Goal: Task Accomplishment & Management: Complete application form

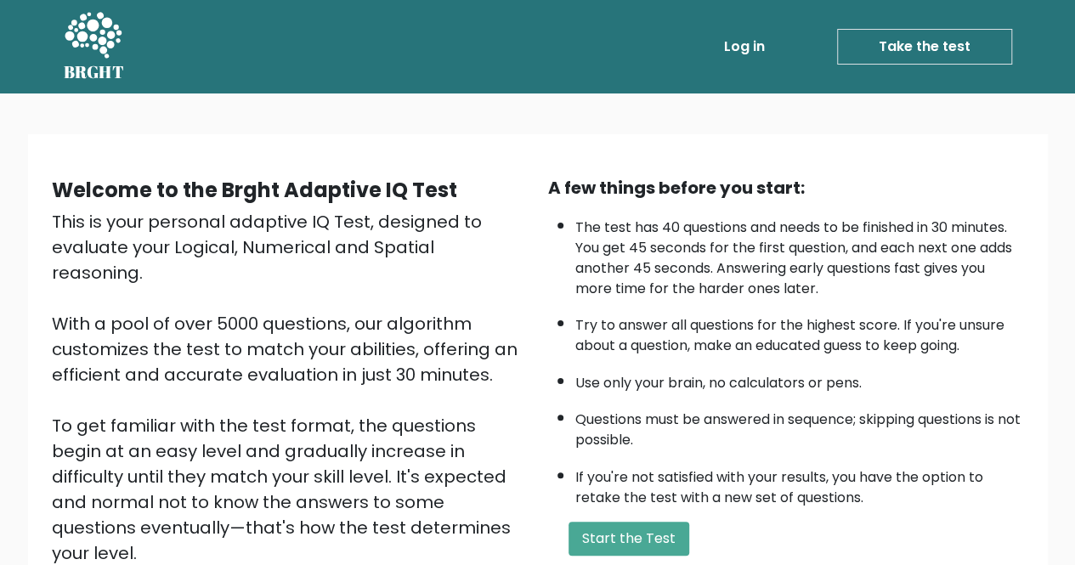
drag, startPoint x: 603, startPoint y: 7, endPoint x: 652, endPoint y: 346, distance: 342.5
click at [652, 346] on li "Try to answer all questions for the highest score. If you're unsure about a que…" at bounding box center [799, 331] width 449 height 49
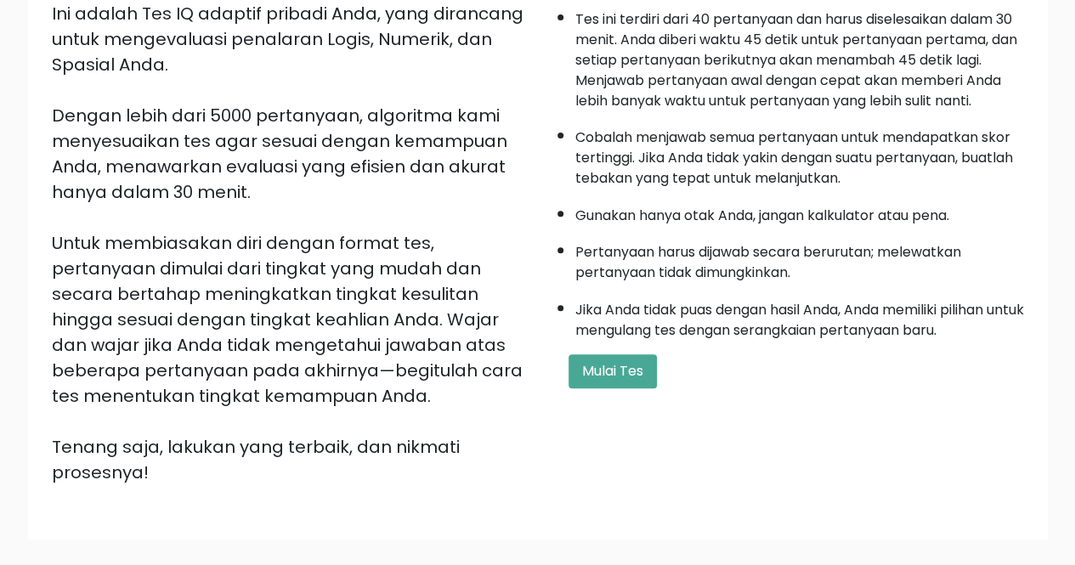
scroll to position [209, 0]
click at [628, 376] on button "Mulai Tes" at bounding box center [612, 370] width 88 height 34
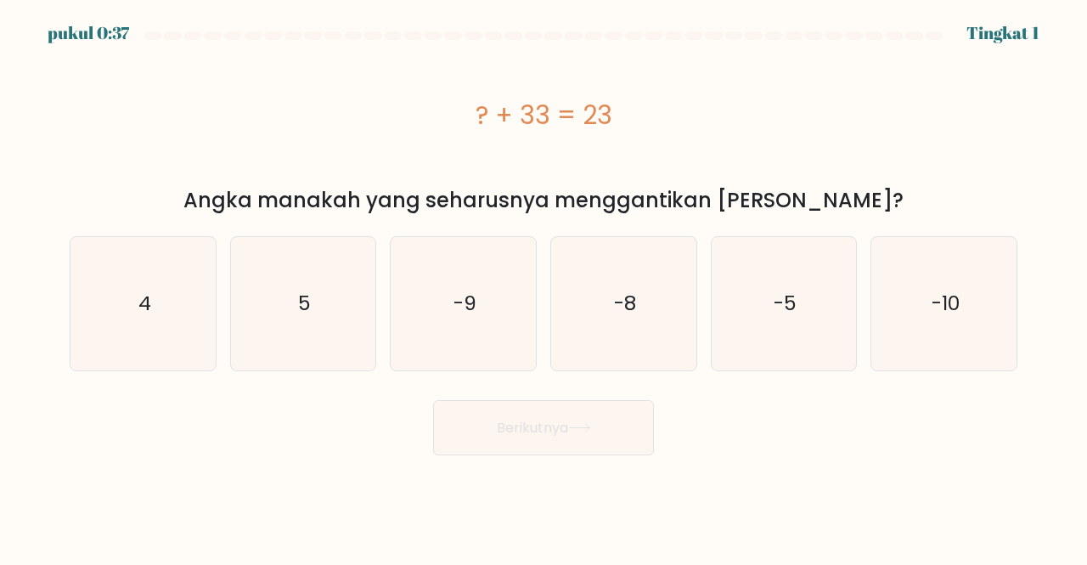
click at [250, 184] on div "? + 33 = 23 Angka manakah yang seharusnya menggantikan [PERSON_NAME]?" at bounding box center [543, 131] width 969 height 169
click at [952, 313] on text "-10" at bounding box center [946, 304] width 28 height 28
click at [545, 287] on input "F. -10" at bounding box center [544, 285] width 1 height 4
radio input "true"
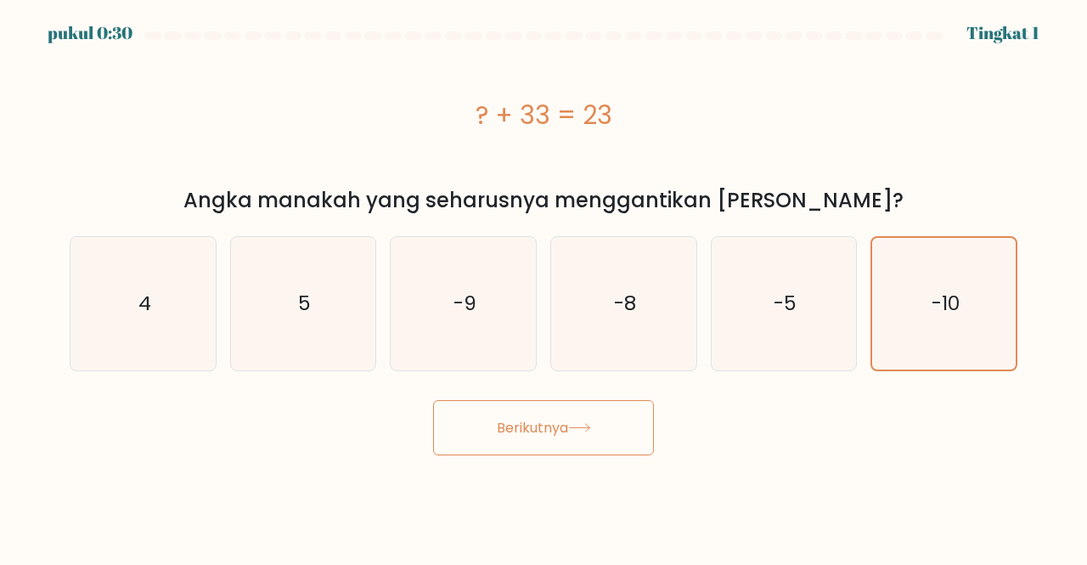
click at [612, 431] on button "Berikutnya" at bounding box center [543, 427] width 221 height 55
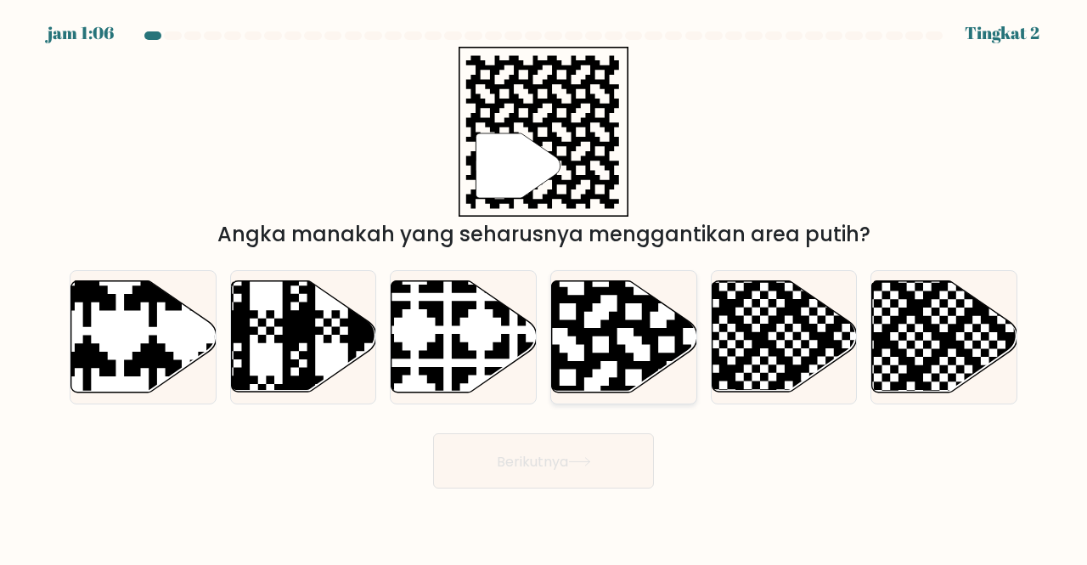
click at [590, 311] on icon at bounding box center [666, 278] width 263 height 263
click at [545, 287] on input "D." at bounding box center [544, 285] width 1 height 4
radio input "true"
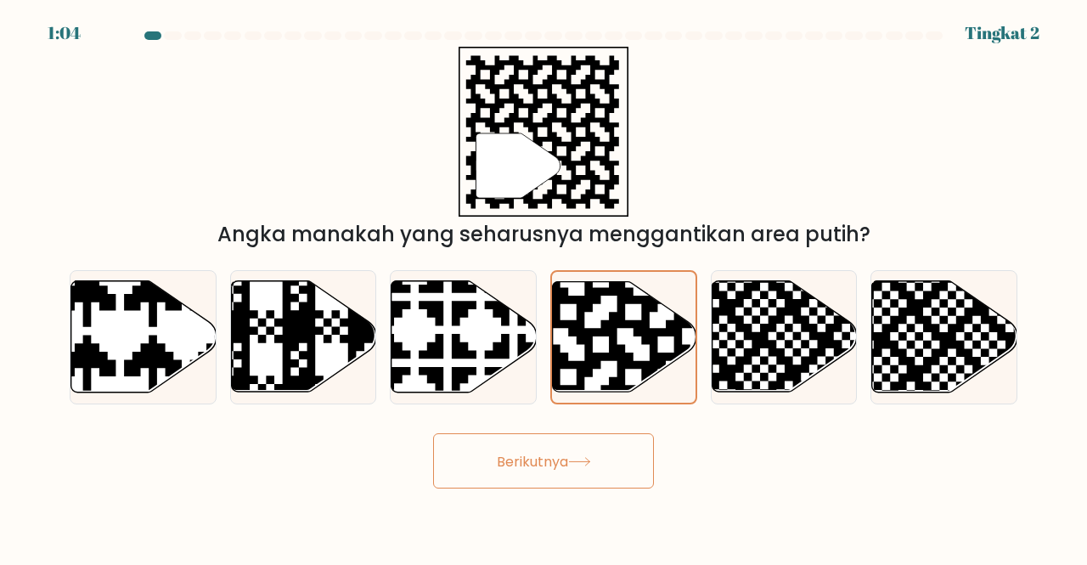
click at [535, 460] on font "Berikutnya" at bounding box center [532, 461] width 71 height 20
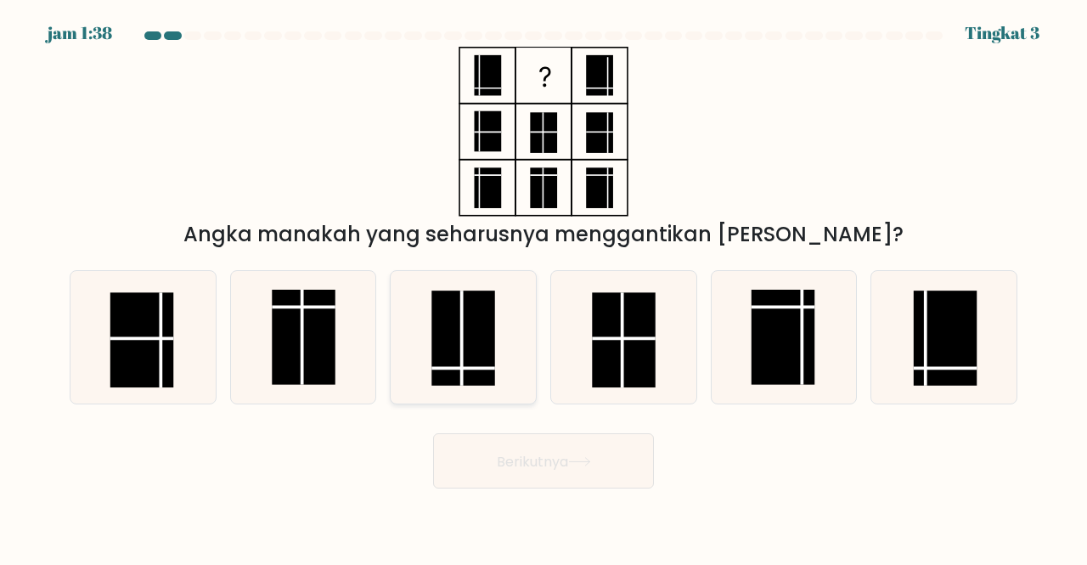
click at [454, 366] on rect at bounding box center [464, 338] width 64 height 95
click at [544, 287] on input "C." at bounding box center [544, 285] width 1 height 4
radio input "true"
click at [598, 468] on button "Berikutnya" at bounding box center [543, 460] width 221 height 55
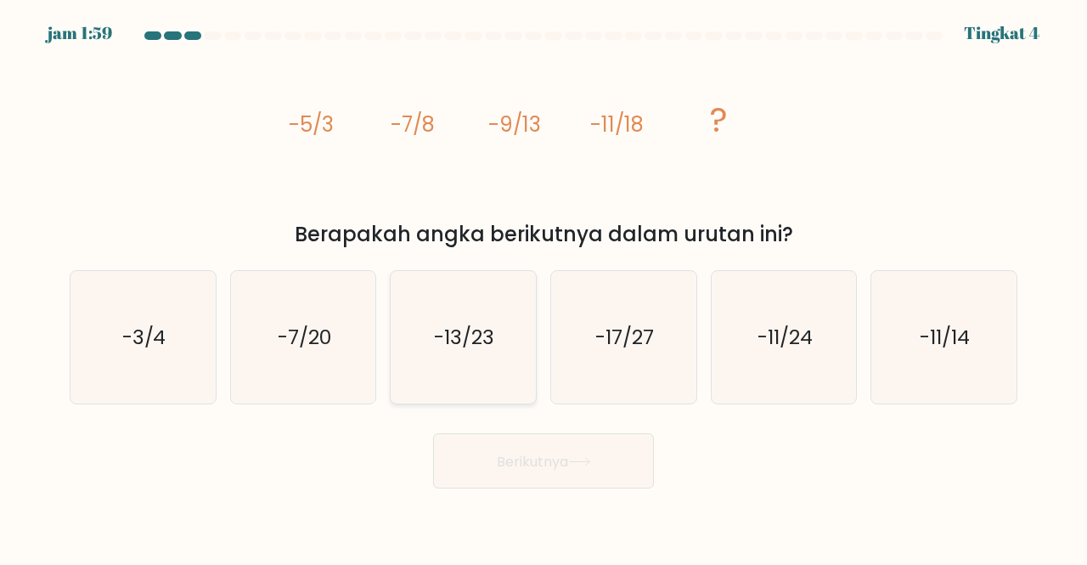
click at [447, 350] on text "-13/23" at bounding box center [465, 337] width 60 height 28
click at [544, 287] on input "C. -13/23" at bounding box center [544, 285] width 1 height 4
radio input "true"
click at [542, 449] on button "Berikutnya" at bounding box center [543, 460] width 221 height 55
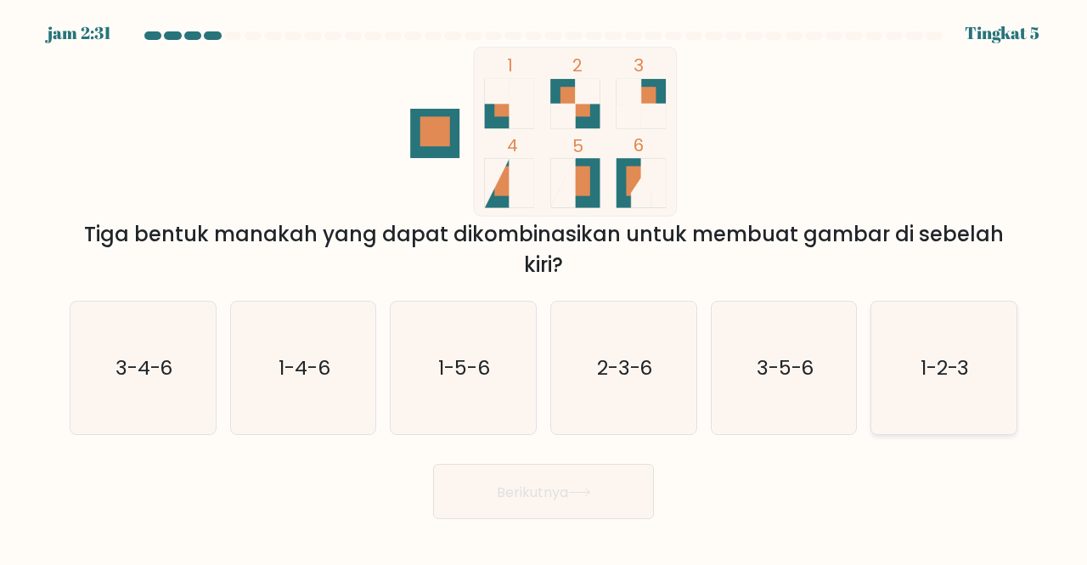
click at [930, 370] on text "1-2-3" at bounding box center [945, 367] width 49 height 28
click at [545, 287] on input "F. 1-2-3" at bounding box center [544, 285] width 1 height 4
radio input "true"
click at [593, 476] on button "Berikutnya" at bounding box center [543, 491] width 221 height 55
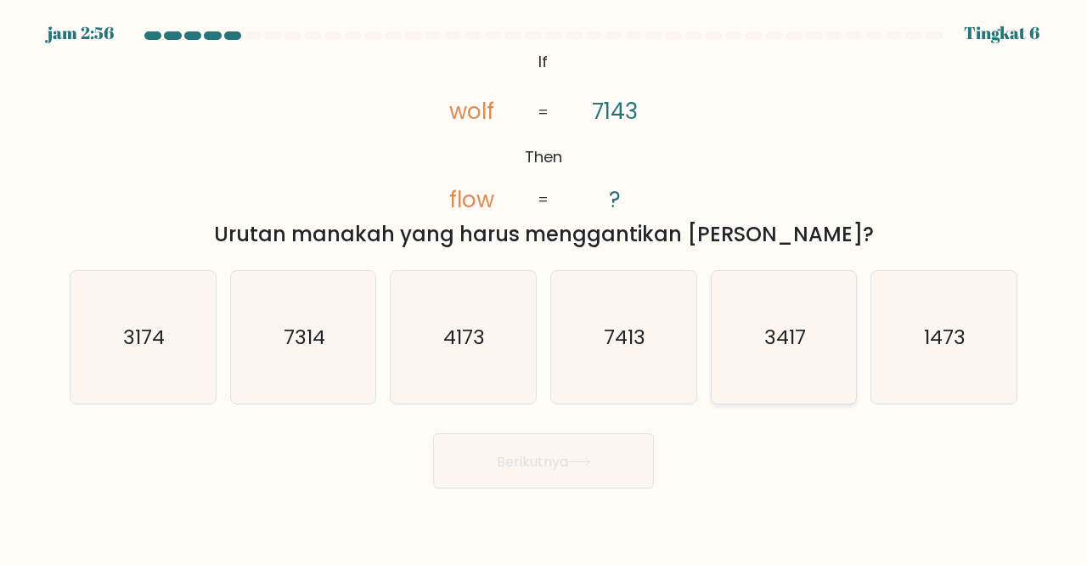
click at [795, 334] on text "3417" at bounding box center [786, 337] width 42 height 28
click at [545, 287] on input "[PERSON_NAME]. 3417" at bounding box center [544, 285] width 1 height 4
radio input "true"
click at [517, 472] on button "Berikutnya" at bounding box center [543, 460] width 221 height 55
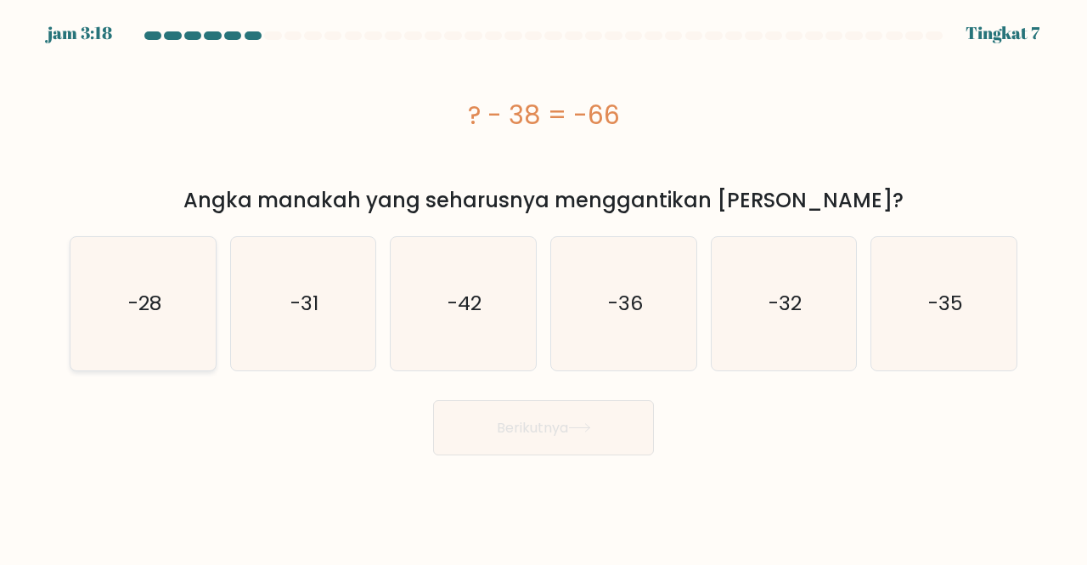
click at [127, 336] on icon "-28" at bounding box center [142, 303] width 133 height 133
click at [544, 287] on input "A. -28" at bounding box center [544, 285] width 1 height 4
radio input "true"
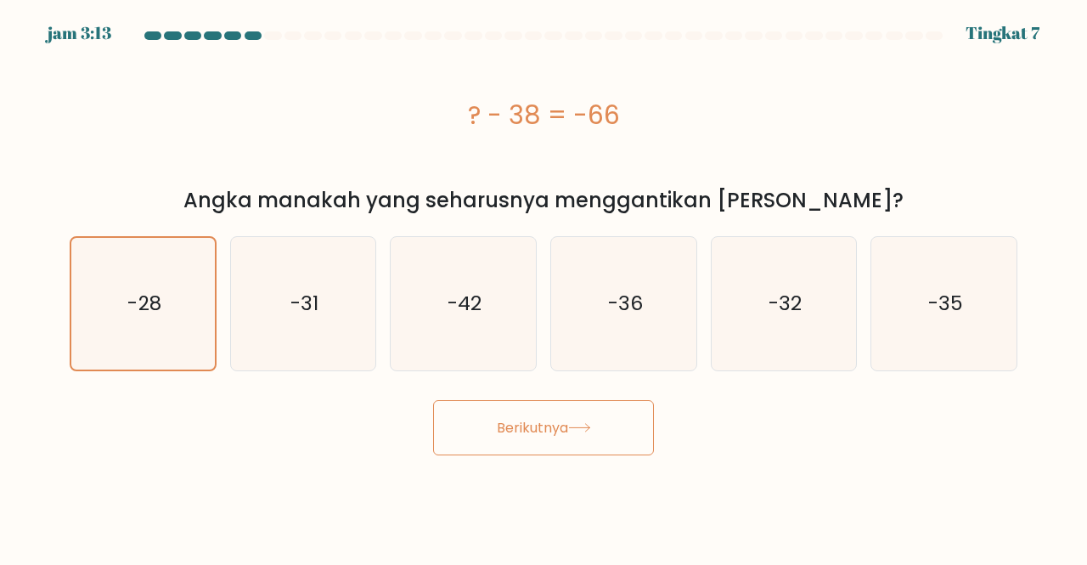
click at [535, 433] on font "Berikutnya" at bounding box center [532, 428] width 71 height 20
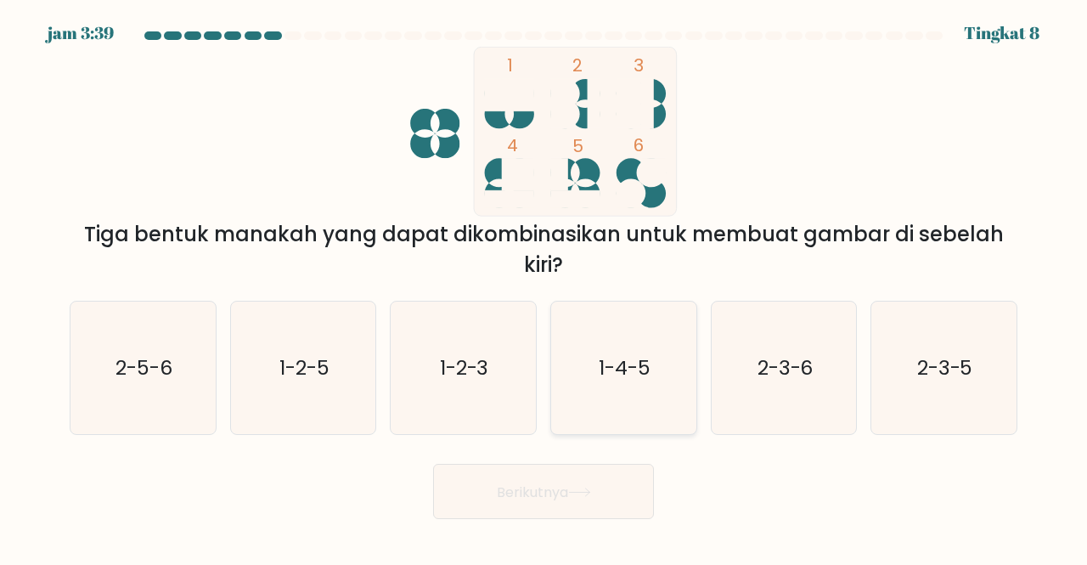
click at [629, 374] on text "1-4-5" at bounding box center [625, 367] width 52 height 28
click at [545, 287] on input "D. 1-4-5" at bounding box center [544, 285] width 1 height 4
radio input "true"
click at [576, 502] on button "Berikutnya" at bounding box center [543, 491] width 221 height 55
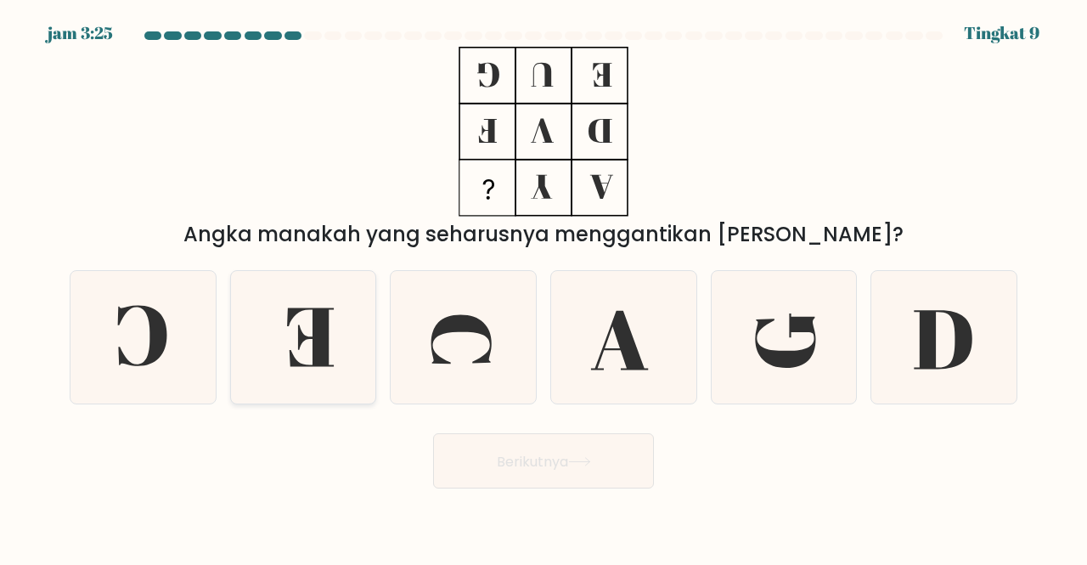
click at [306, 308] on icon at bounding box center [310, 337] width 47 height 59
click at [544, 287] on input "B." at bounding box center [544, 285] width 1 height 4
radio input "true"
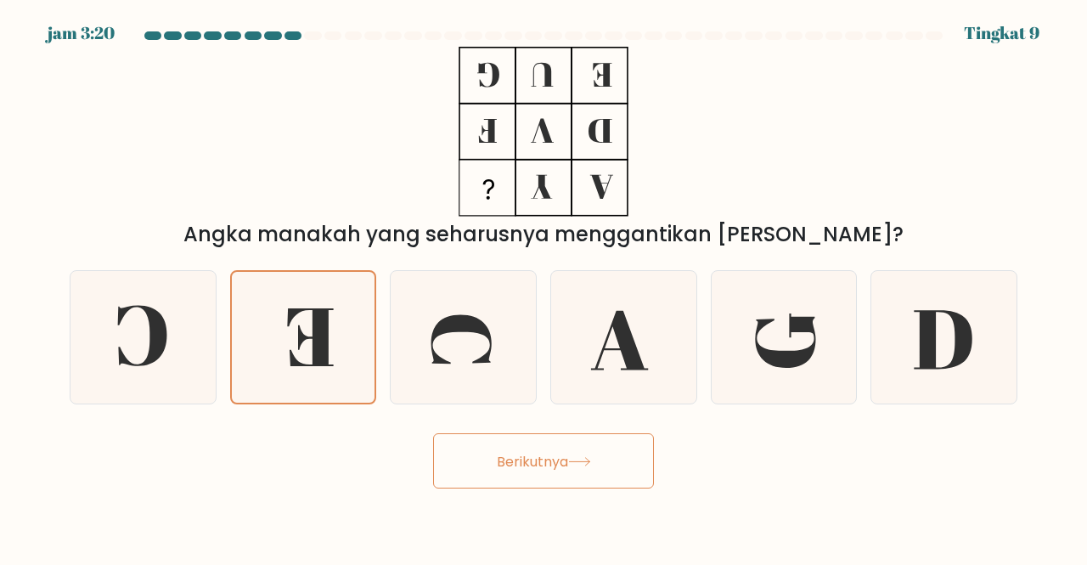
click at [589, 450] on button "Berikutnya" at bounding box center [543, 460] width 221 height 55
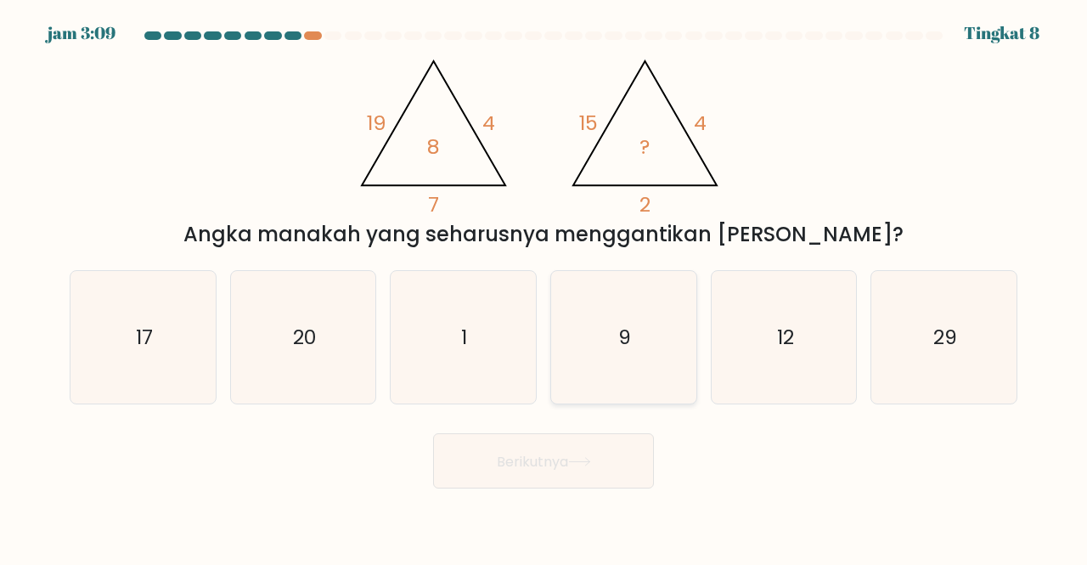
click at [624, 351] on text "9" at bounding box center [624, 337] width 13 height 28
click at [545, 287] on input "D. 9" at bounding box center [544, 285] width 1 height 4
radio input "true"
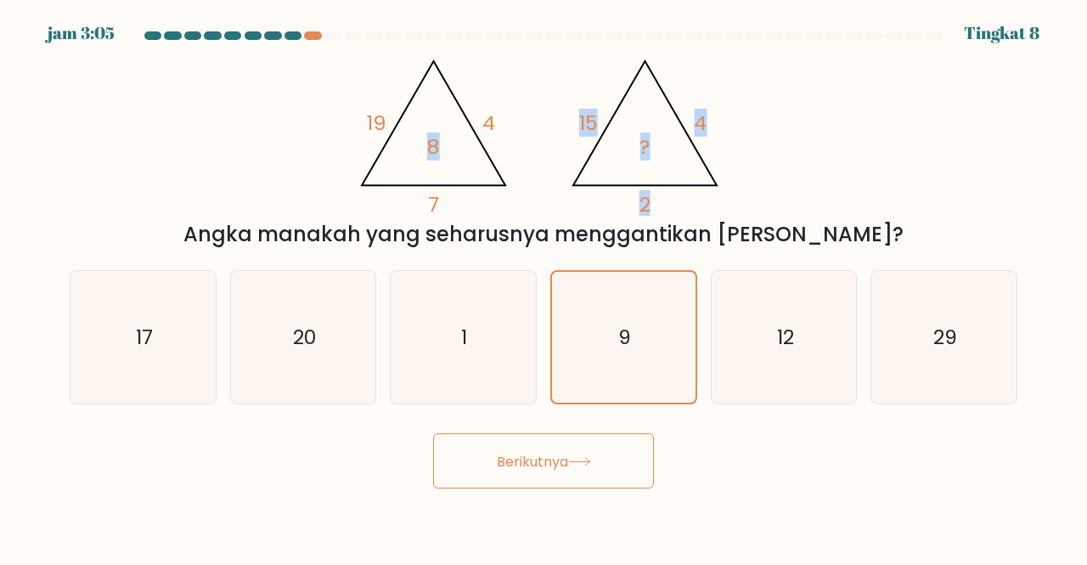
drag, startPoint x: 427, startPoint y: 173, endPoint x: 669, endPoint y: 169, distance: 241.3
click at [669, 169] on icon "@import url('https://fonts.googleapis.com/css?family=Abril+Fatface:400,100,100i…" at bounding box center [544, 132] width 390 height 170
click at [841, 129] on div "@import url('https://fonts.googleapis.com/css?family=Abril+Fatface:400,100,100i…" at bounding box center [543, 148] width 969 height 203
click at [555, 466] on font "Berikutnya" at bounding box center [532, 461] width 71 height 20
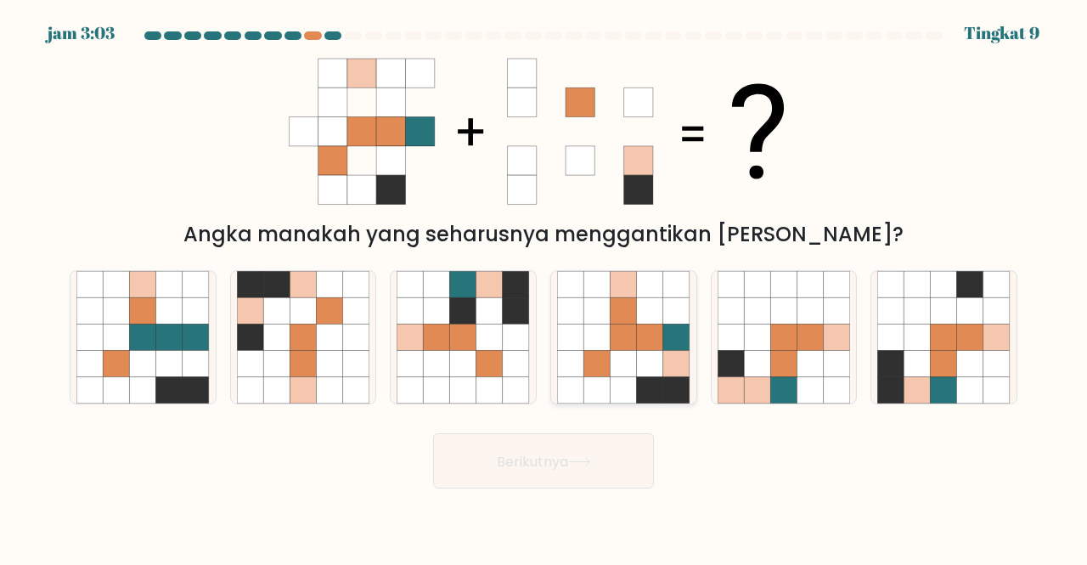
click at [601, 336] on icon at bounding box center [597, 337] width 26 height 26
click at [545, 287] on input "D." at bounding box center [544, 285] width 1 height 4
radio input "true"
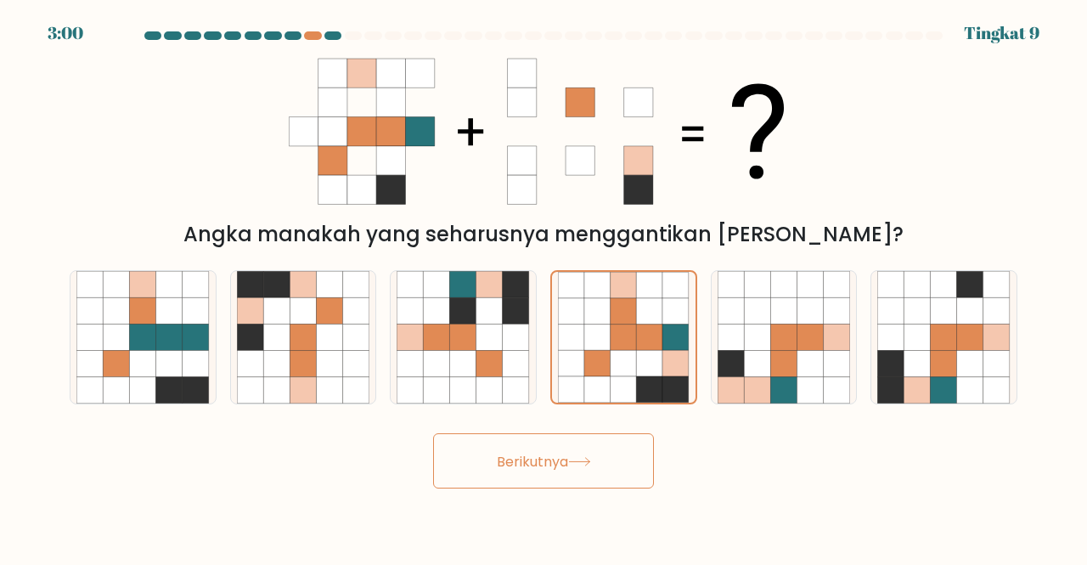
click at [574, 468] on button "Berikutnya" at bounding box center [543, 460] width 221 height 55
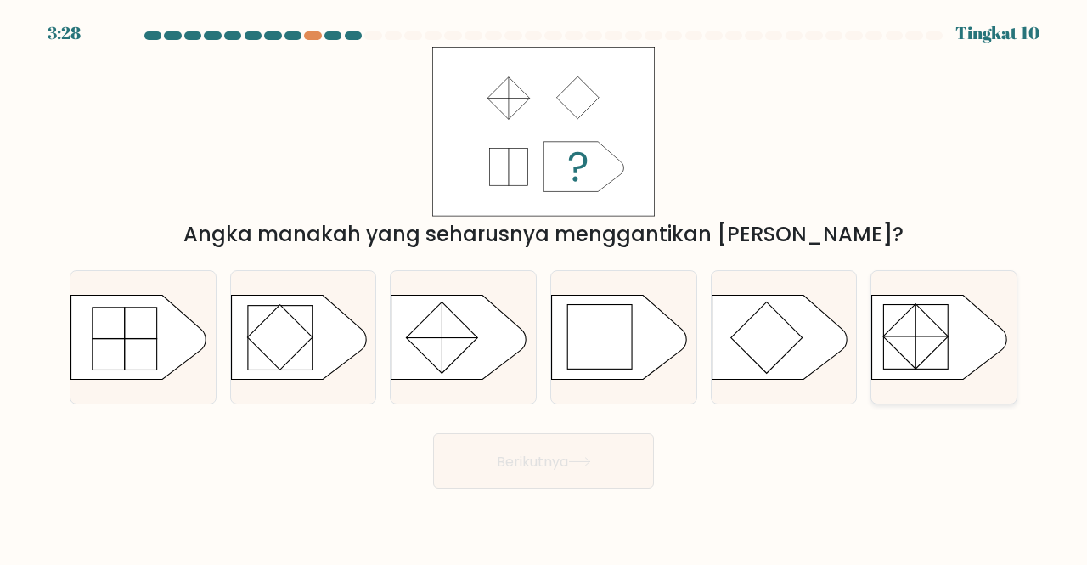
click at [908, 350] on rect at bounding box center [916, 335] width 65 height 65
click at [545, 287] on input "F." at bounding box center [544, 285] width 1 height 4
radio input "true"
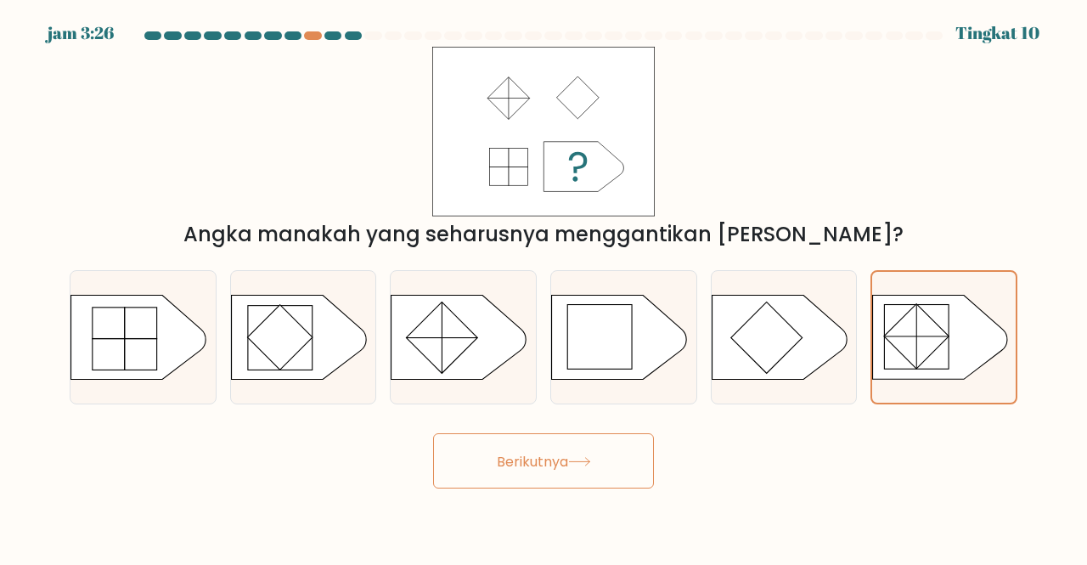
click at [568, 456] on font "Berikutnya" at bounding box center [532, 461] width 71 height 20
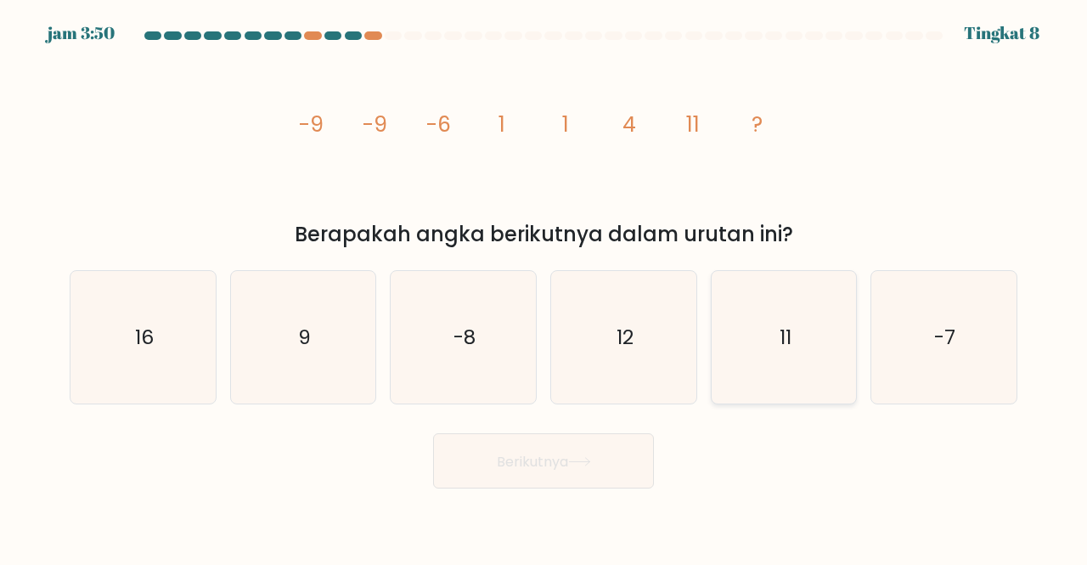
click at [788, 307] on icon "11" at bounding box center [784, 337] width 133 height 133
click at [545, 287] on input "Dan. 11" at bounding box center [544, 285] width 1 height 4
radio input "true"
click at [462, 454] on button "Berikutnya" at bounding box center [543, 460] width 221 height 55
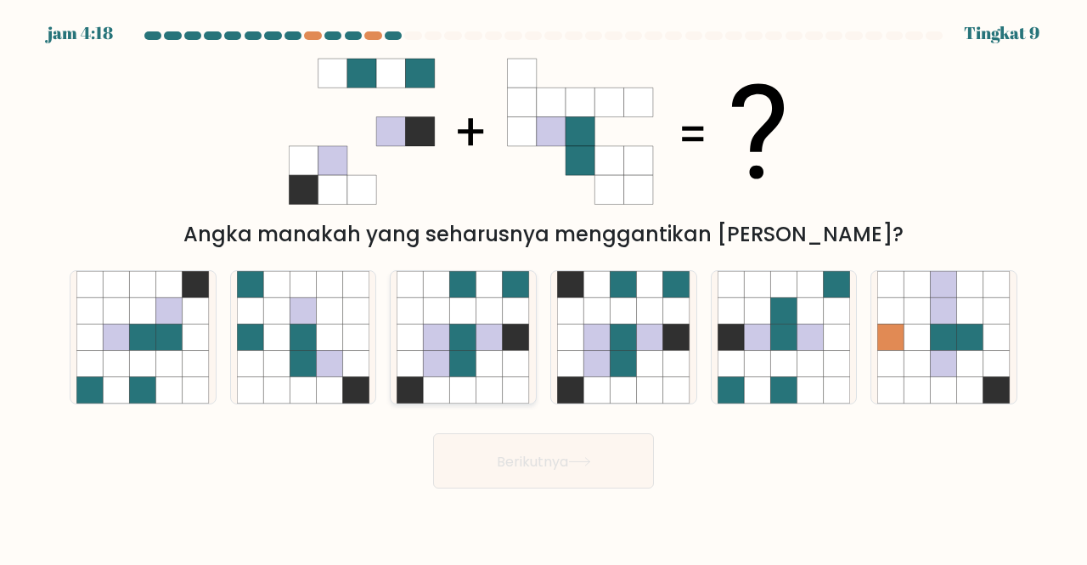
click at [491, 342] on icon at bounding box center [490, 337] width 26 height 26
click at [544, 287] on input "C." at bounding box center [544, 285] width 1 height 4
radio input "true"
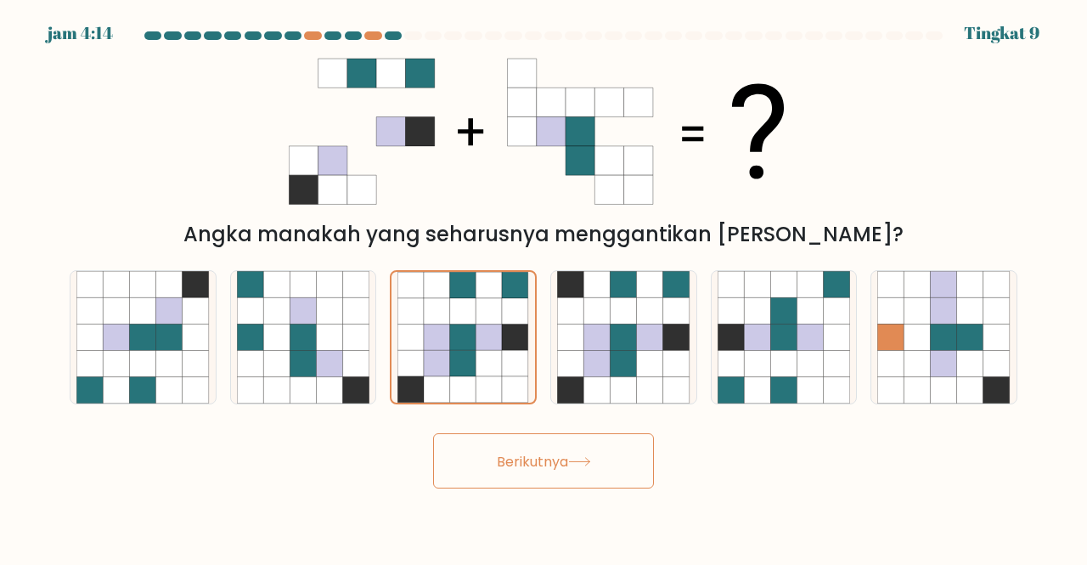
click at [568, 468] on font "Berikutnya" at bounding box center [532, 461] width 71 height 20
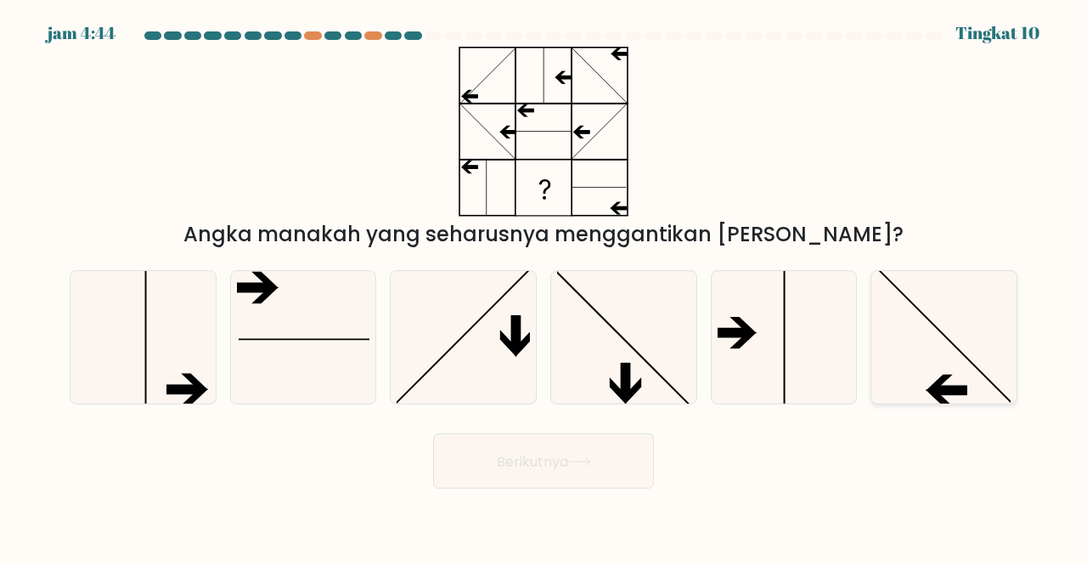
click at [884, 328] on icon at bounding box center [944, 337] width 133 height 133
click at [545, 287] on input "F." at bounding box center [544, 285] width 1 height 4
radio input "true"
click at [552, 451] on font "Berikutnya" at bounding box center [532, 461] width 71 height 20
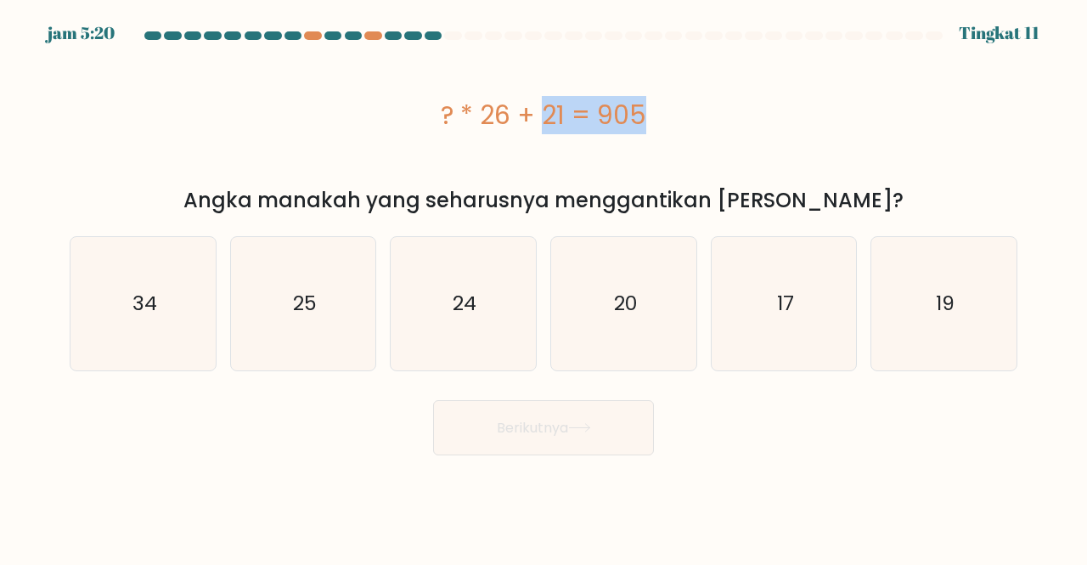
drag, startPoint x: 216, startPoint y: 200, endPoint x: 360, endPoint y: 125, distance: 162.6
click at [360, 125] on div "? * 26 + 21 = 905 Angka manakah yang seharusnya menggantikan tanda tanya?" at bounding box center [543, 131] width 969 height 169
click at [360, 125] on div "? * 26 + 21 = 905" at bounding box center [544, 115] width 948 height 38
click at [198, 322] on icon "34" at bounding box center [142, 303] width 133 height 133
click at [544, 287] on input "A. 34" at bounding box center [544, 285] width 1 height 4
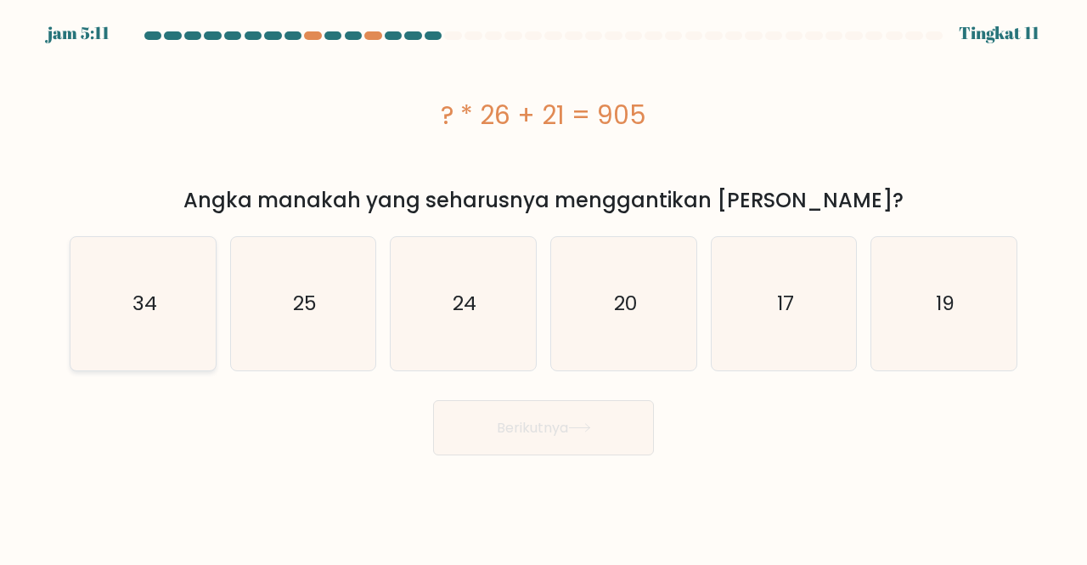
radio input "true"
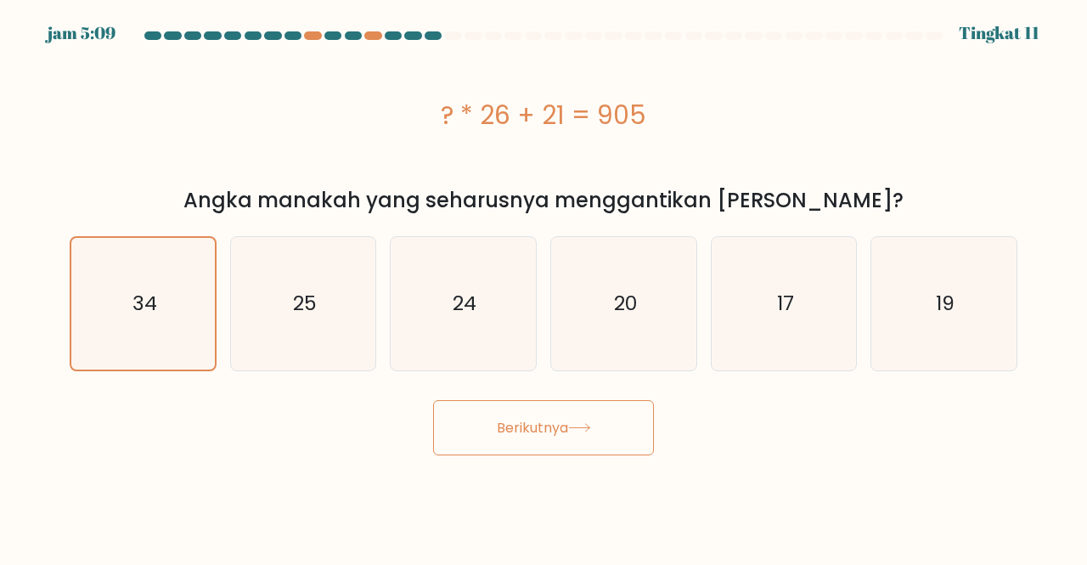
click at [445, 407] on button "Berikutnya" at bounding box center [543, 427] width 221 height 55
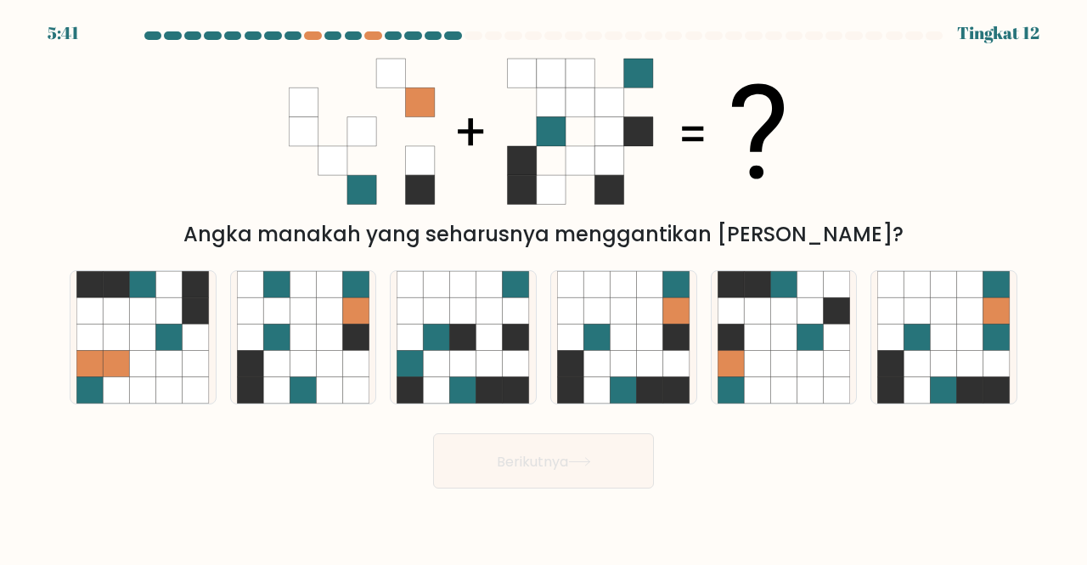
drag, startPoint x: 365, startPoint y: 126, endPoint x: 511, endPoint y: 130, distance: 145.3
click at [511, 130] on 1 at bounding box center [536, 131] width 495 height 145
click at [924, 353] on icon at bounding box center [918, 364] width 26 height 26
click at [545, 287] on input "F." at bounding box center [544, 285] width 1 height 4
radio input "true"
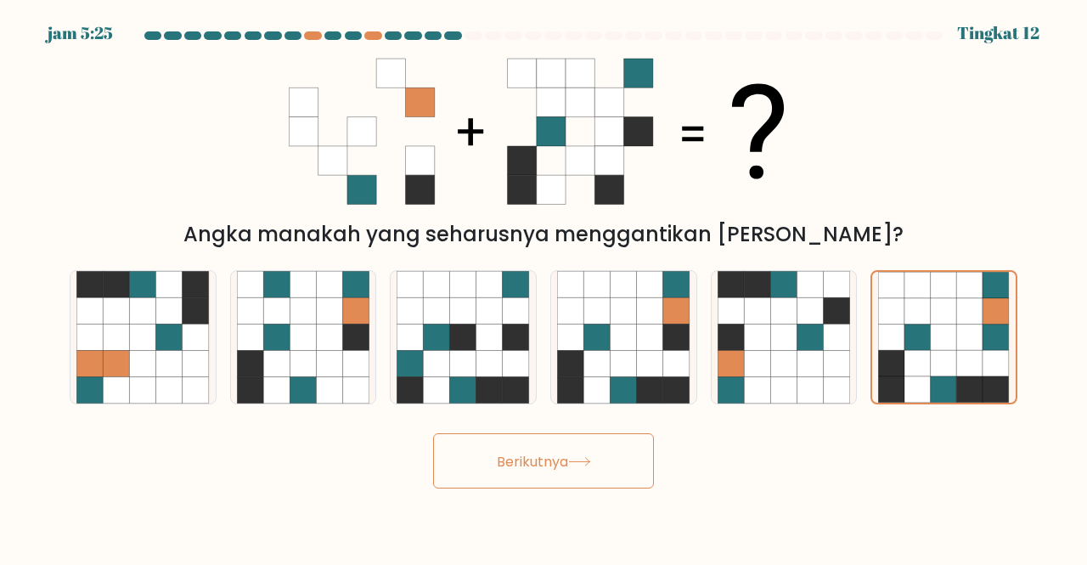
click at [618, 463] on button "Berikutnya" at bounding box center [543, 460] width 221 height 55
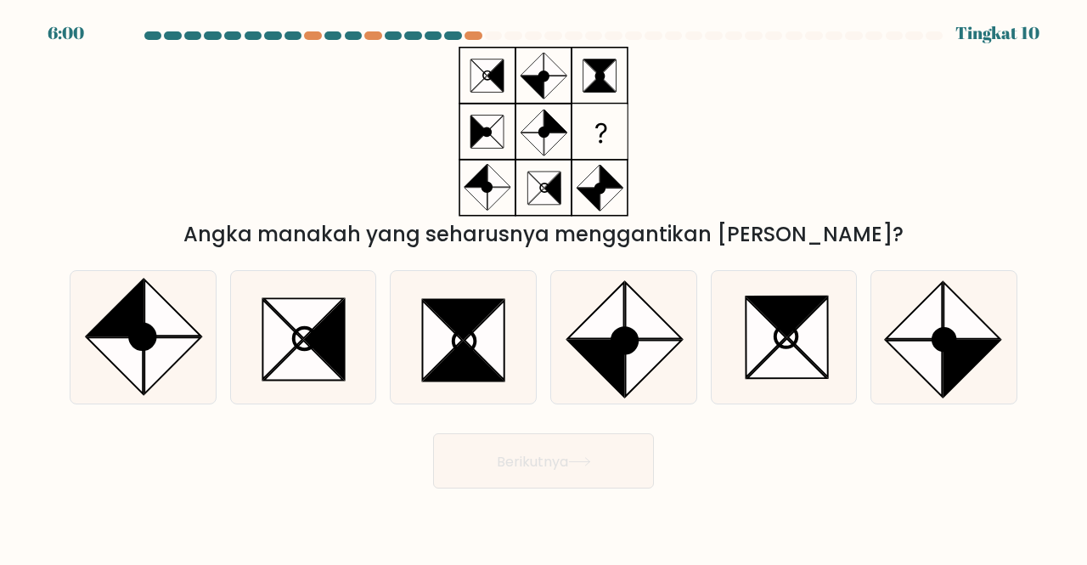
drag, startPoint x: 260, startPoint y: 245, endPoint x: 749, endPoint y: 217, distance: 490.2
click at [749, 217] on div "Angka manakah yang seharusnya menggantikan tanda tanya?" at bounding box center [543, 148] width 969 height 203
click at [897, 297] on icon at bounding box center [944, 337] width 133 height 133
click at [545, 287] on input "F." at bounding box center [544, 285] width 1 height 4
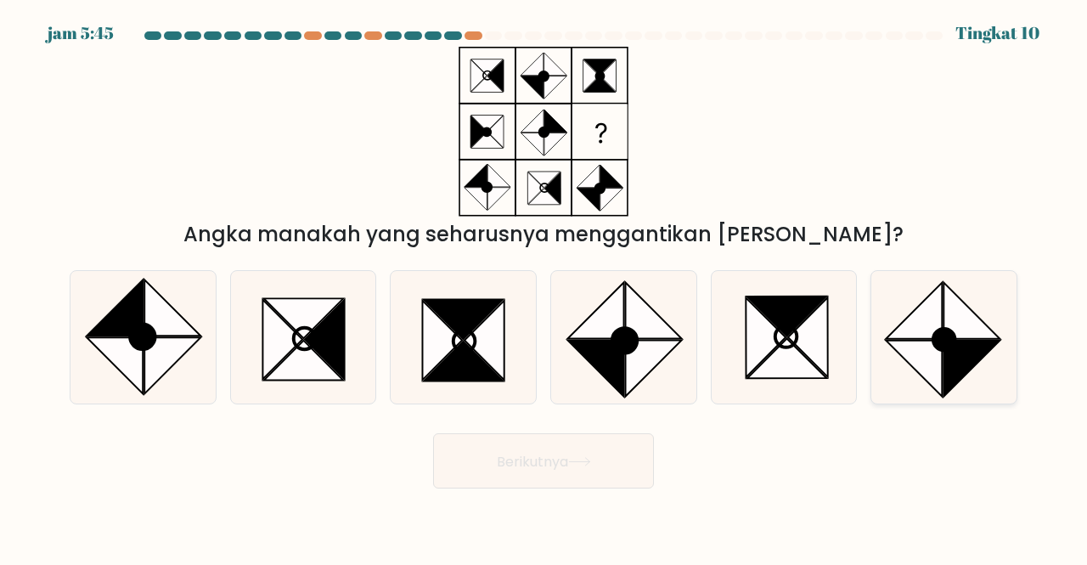
radio input "true"
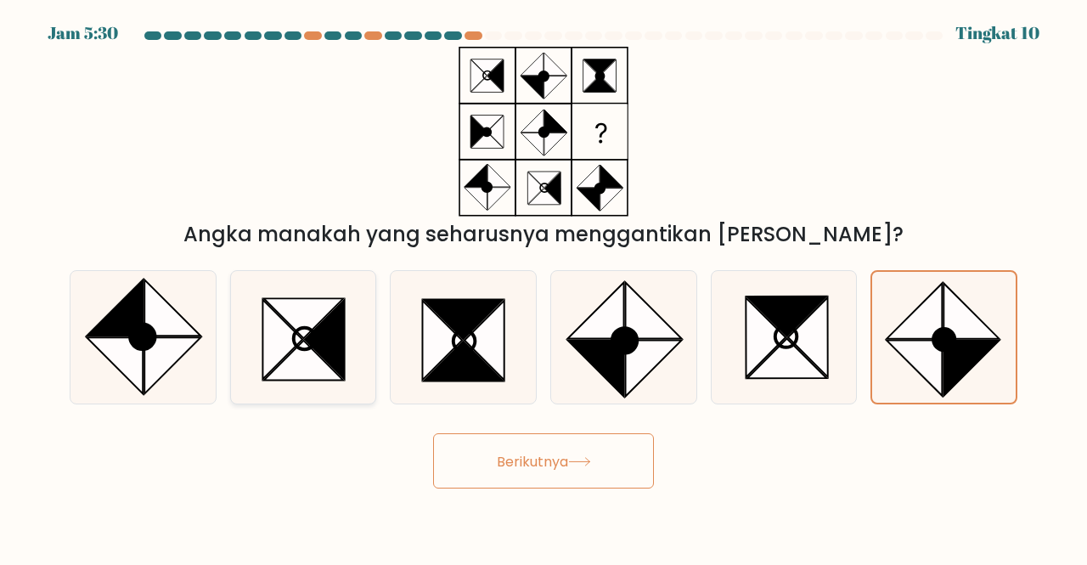
click at [302, 330] on icon at bounding box center [304, 318] width 80 height 40
click at [544, 287] on input "B." at bounding box center [544, 285] width 1 height 4
radio input "true"
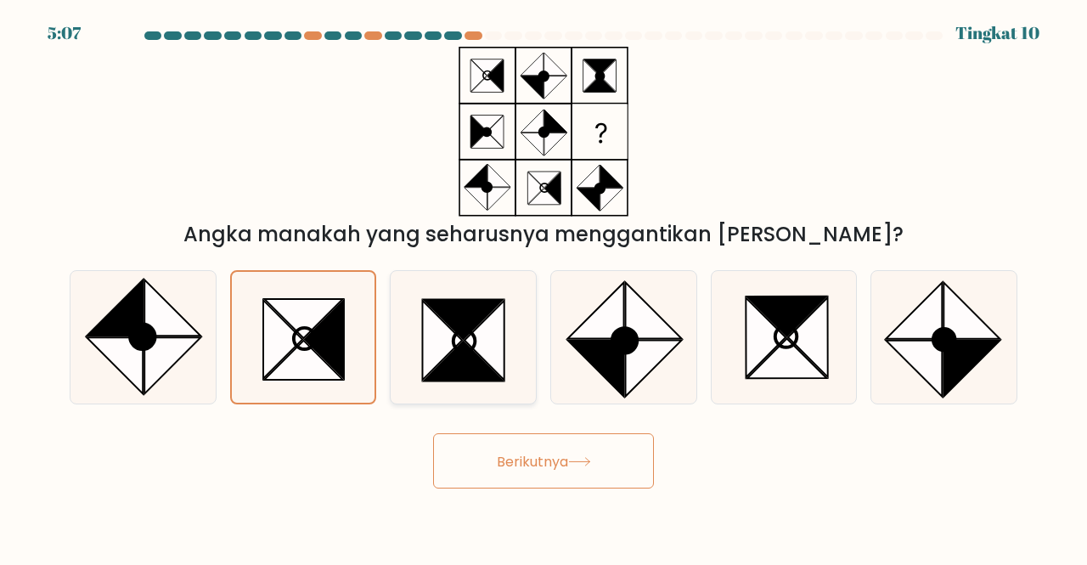
click at [489, 302] on icon at bounding box center [464, 319] width 80 height 40
click at [544, 287] on input "C." at bounding box center [544, 285] width 1 height 4
radio input "true"
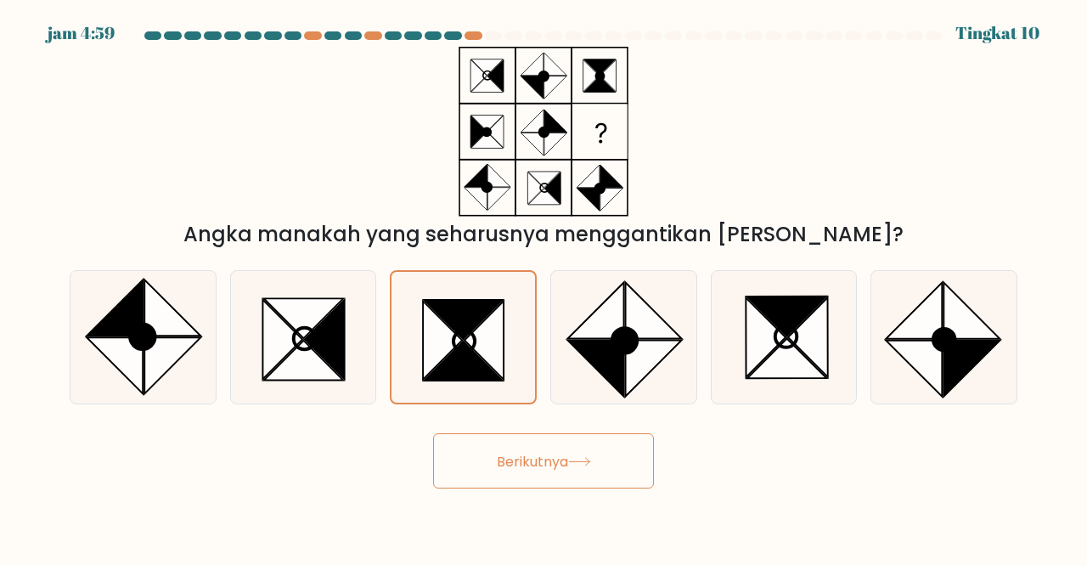
click at [537, 302] on div "C." at bounding box center [463, 337] width 161 height 135
click at [94, 378] on icon at bounding box center [142, 337] width 133 height 133
click at [544, 287] on input "A." at bounding box center [544, 285] width 1 height 4
radio input "true"
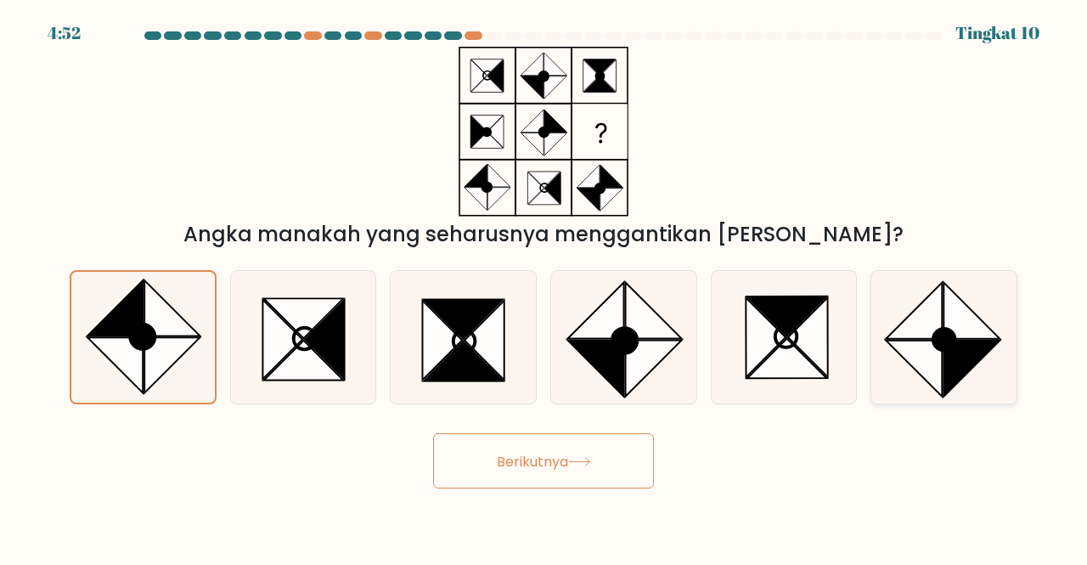
click at [981, 354] on icon at bounding box center [973, 369] width 56 height 56
click at [545, 287] on input "F." at bounding box center [544, 285] width 1 height 4
radio input "true"
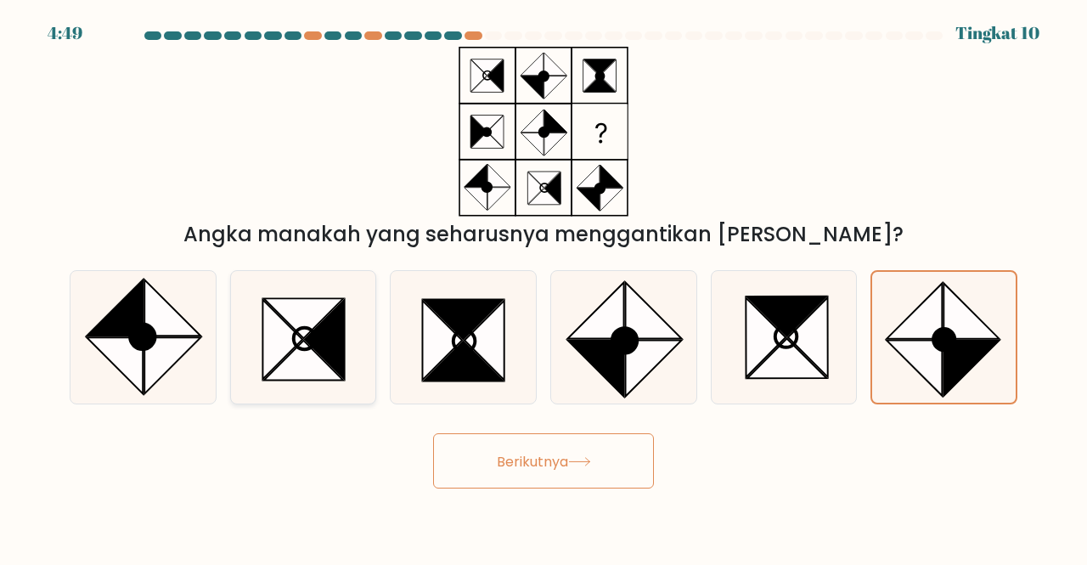
click at [291, 353] on icon at bounding box center [304, 361] width 80 height 40
click at [544, 287] on input "B." at bounding box center [544, 285] width 1 height 4
radio input "true"
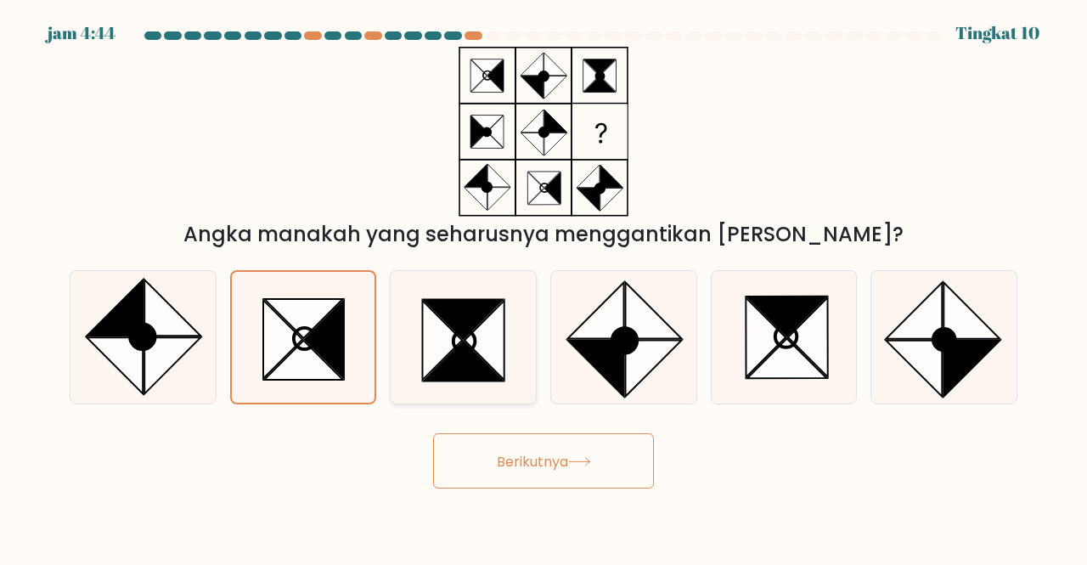
click at [458, 322] on icon at bounding box center [464, 319] width 80 height 40
click at [544, 287] on input "C." at bounding box center [544, 285] width 1 height 4
radio input "true"
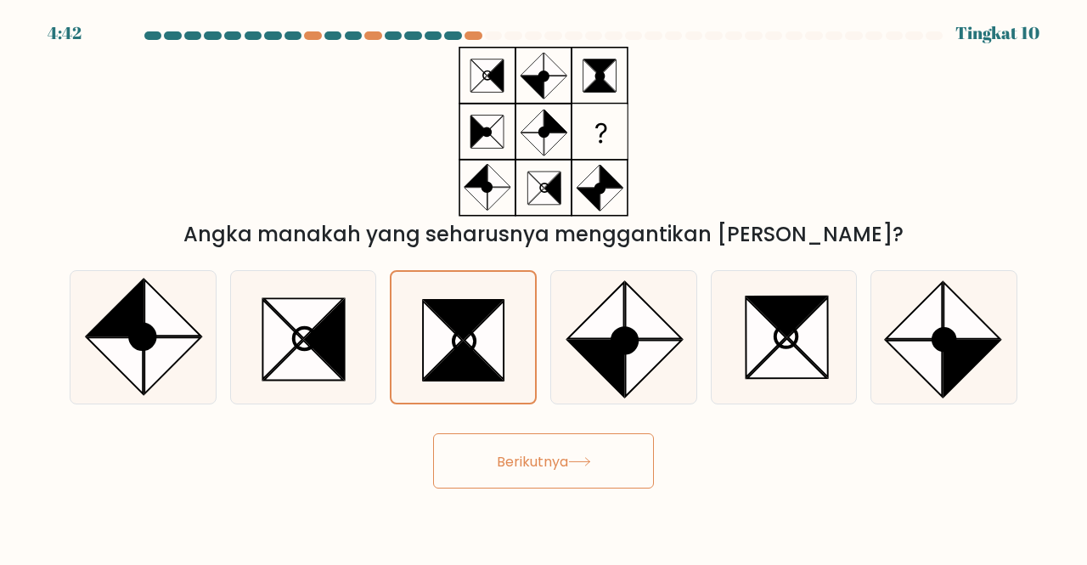
click at [527, 456] on font "Berikutnya" at bounding box center [532, 461] width 71 height 20
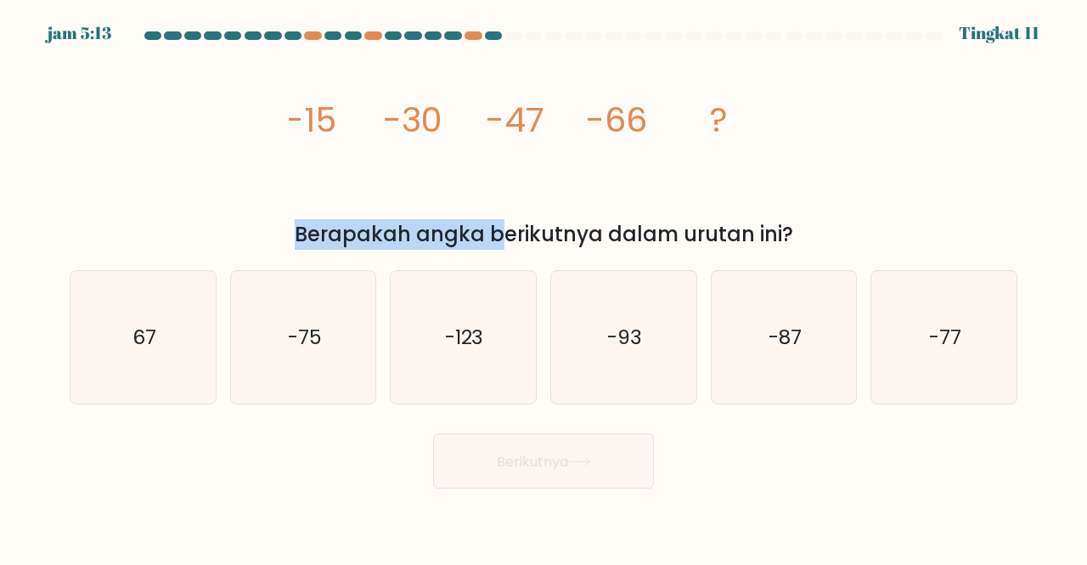
drag, startPoint x: 330, startPoint y: 237, endPoint x: 746, endPoint y: 208, distance: 417.3
click at [746, 208] on div "image/svg+xml -15 -30 -47 -66 ? Berapakah angka berikutnya dalam urutan ini?" at bounding box center [543, 148] width 969 height 203
click at [746, 208] on icon "image/svg+xml -15 -30 -47 -66 ?" at bounding box center [544, 132] width 510 height 170
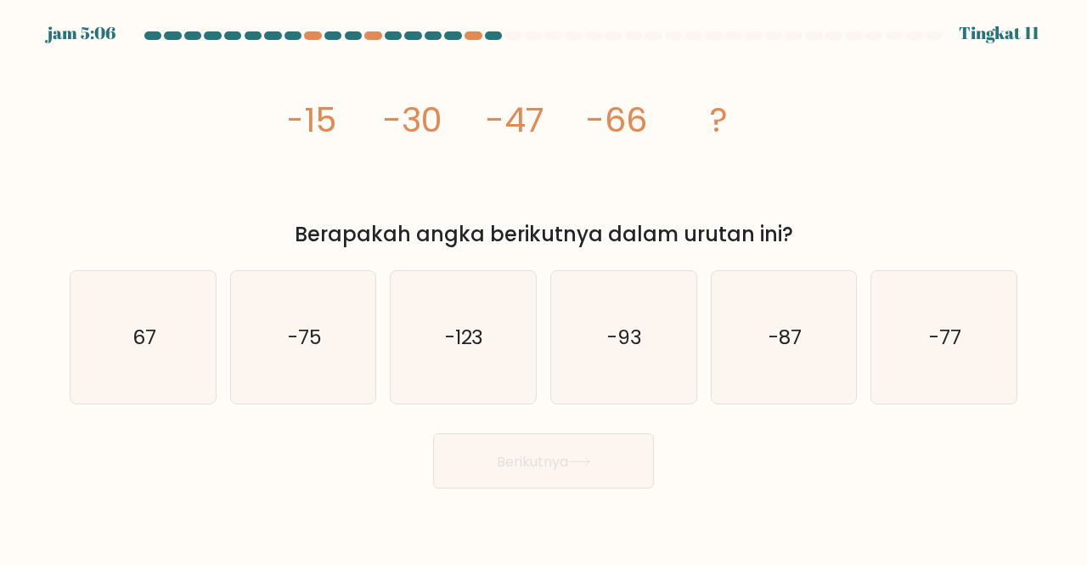
click at [426, 107] on tspan "-30" at bounding box center [412, 120] width 59 height 48
click at [647, 108] on tspan "-66" at bounding box center [616, 120] width 61 height 48
click at [631, 359] on icon "-93" at bounding box center [623, 337] width 133 height 133
click at [545, 287] on input "D. -93" at bounding box center [544, 285] width 1 height 4
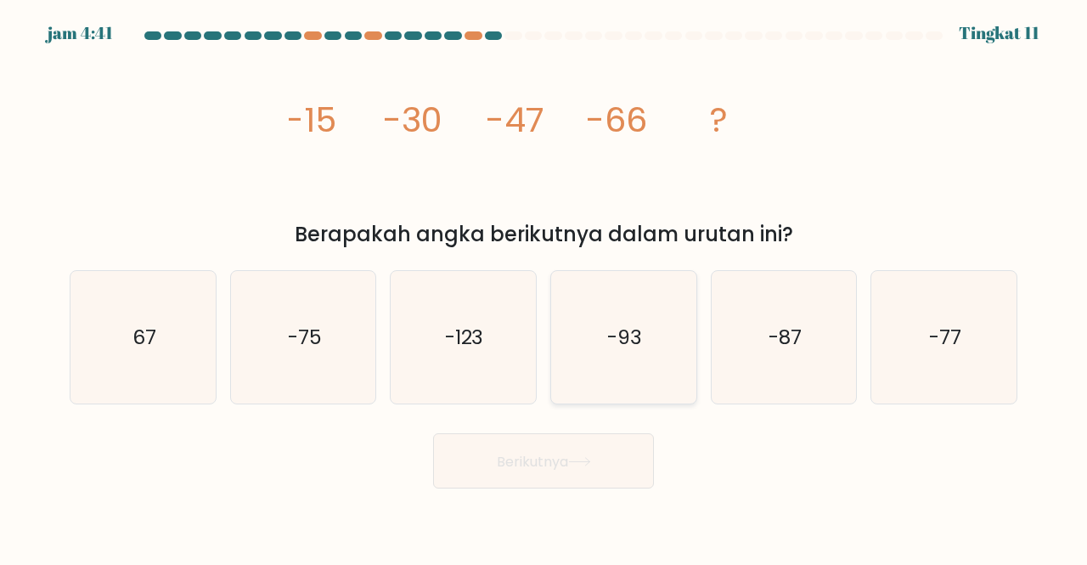
radio input "true"
click at [500, 353] on icon "-123" at bounding box center [463, 337] width 133 height 133
click at [544, 287] on input "C. -123" at bounding box center [544, 285] width 1 height 4
radio input "true"
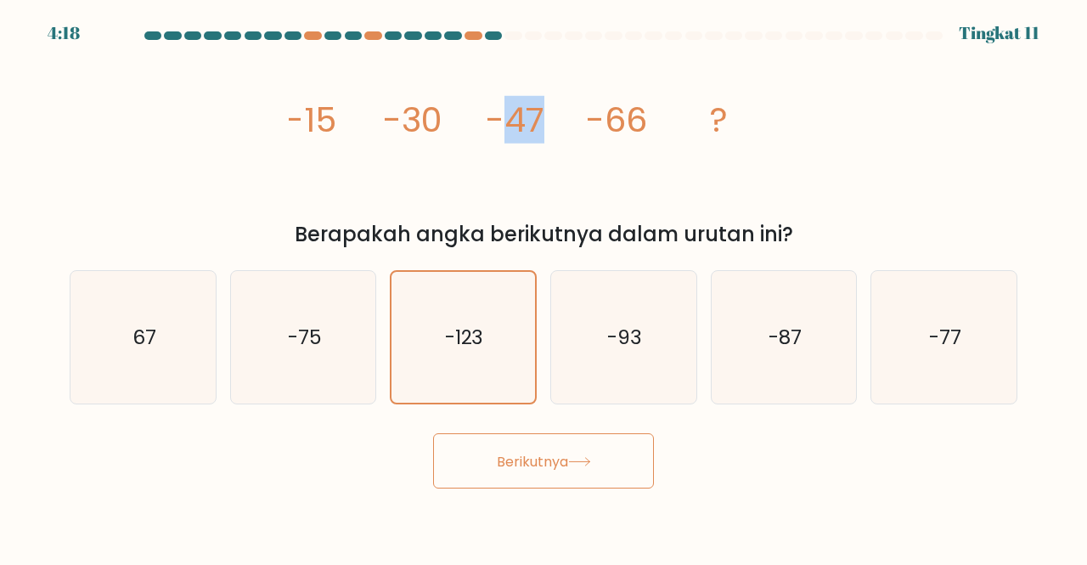
drag, startPoint x: 511, startPoint y: 128, endPoint x: 542, endPoint y: 143, distance: 33.8
click at [542, 143] on tspan "-47" at bounding box center [515, 120] width 59 height 48
drag, startPoint x: 612, startPoint y: 125, endPoint x: 667, endPoint y: 121, distance: 55.3
click at [667, 121] on icon "image/svg+xml -15 -30 -47 -66 ?" at bounding box center [544, 132] width 510 height 170
click at [789, 319] on icon "-87" at bounding box center [784, 337] width 133 height 133
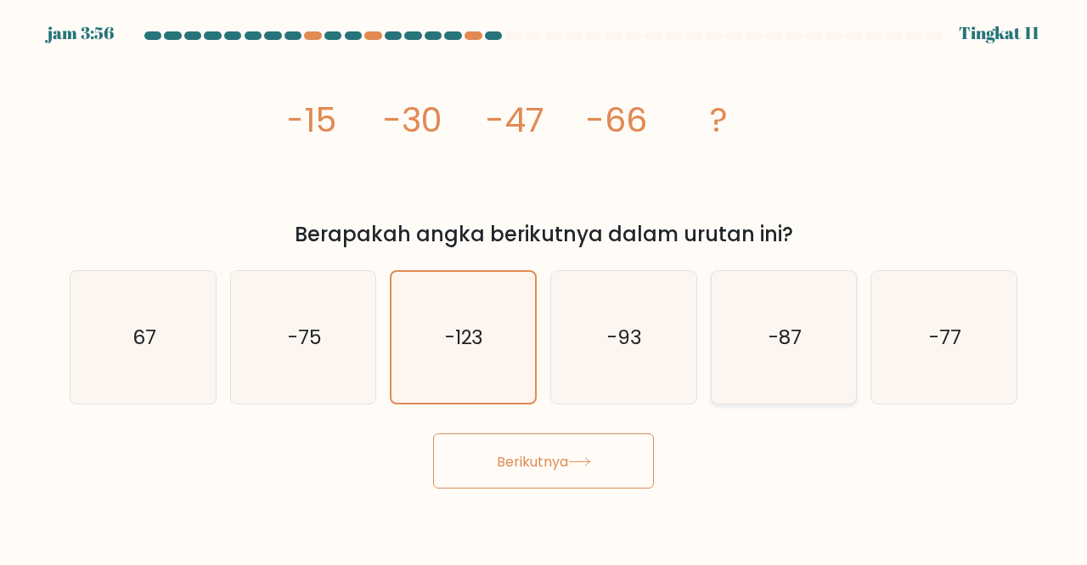
click at [545, 287] on input "Dan. -87" at bounding box center [544, 285] width 1 height 4
radio input "true"
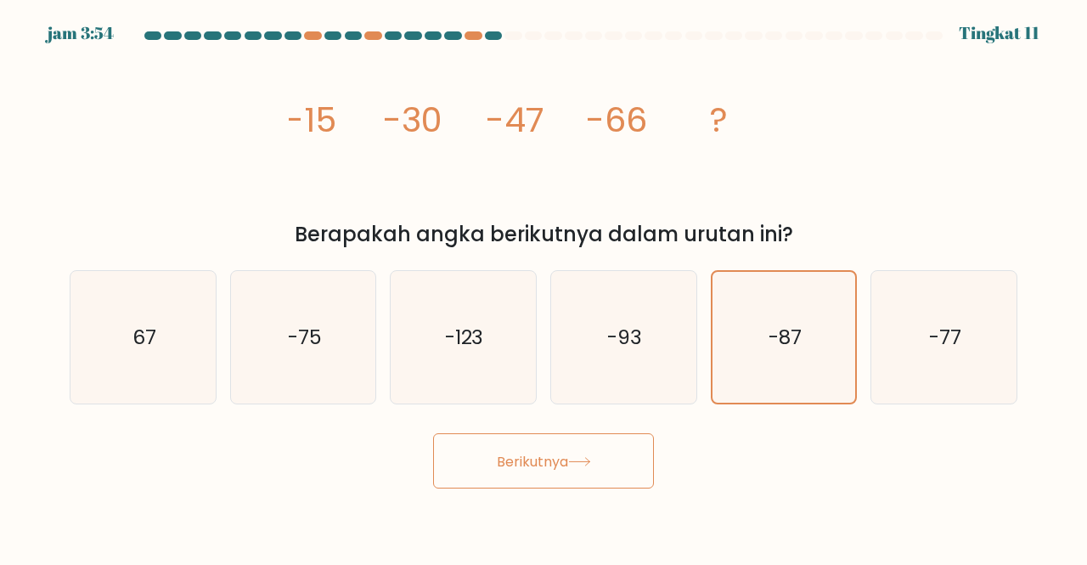
click at [534, 472] on button "Berikutnya" at bounding box center [543, 460] width 221 height 55
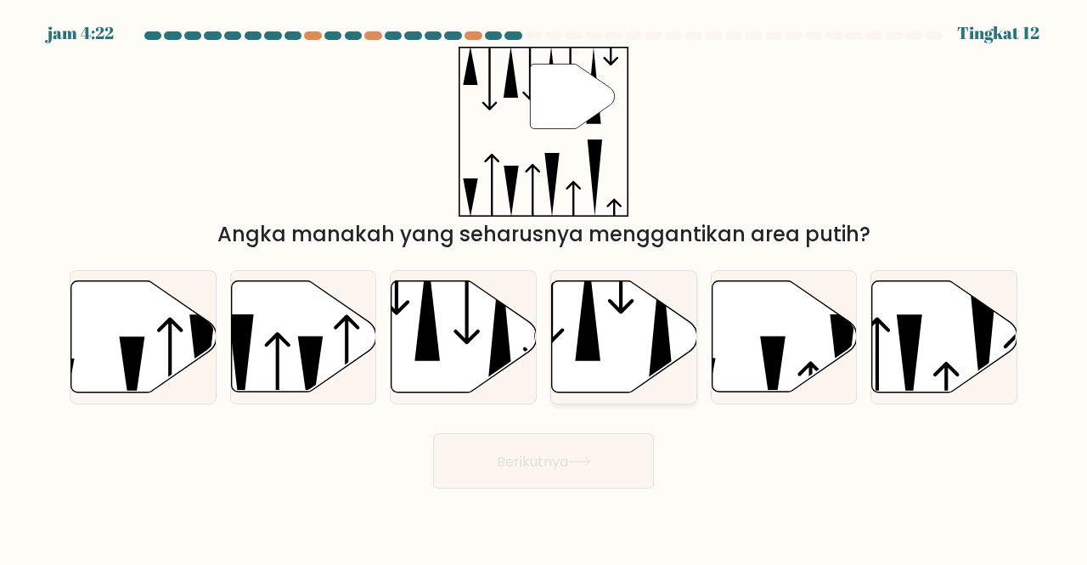
click at [593, 347] on icon at bounding box center [587, 306] width 25 height 110
click at [545, 287] on input "D." at bounding box center [544, 285] width 1 height 4
radio input "true"
click at [596, 463] on button "Berikutnya" at bounding box center [543, 460] width 221 height 55
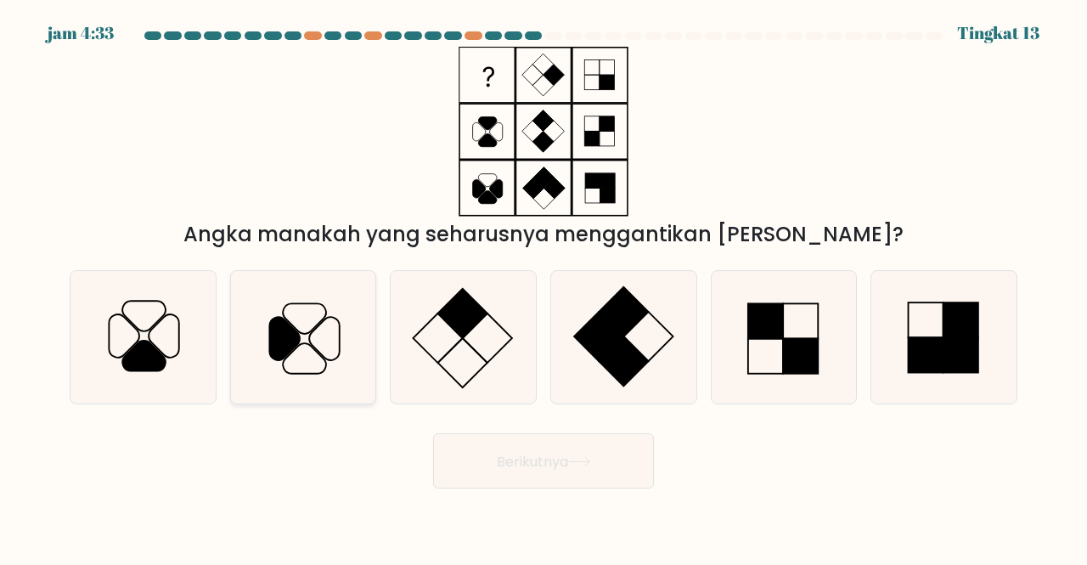
click at [334, 347] on icon at bounding box center [303, 337] width 133 height 133
click at [544, 287] on input "B." at bounding box center [544, 285] width 1 height 4
radio input "true"
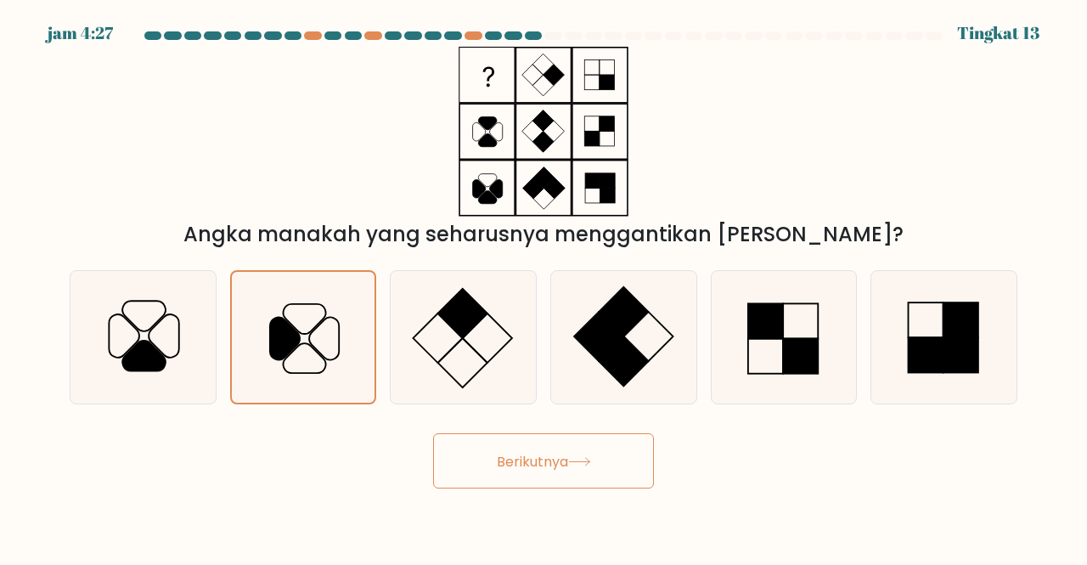
click at [477, 465] on button "Berikutnya" at bounding box center [543, 460] width 221 height 55
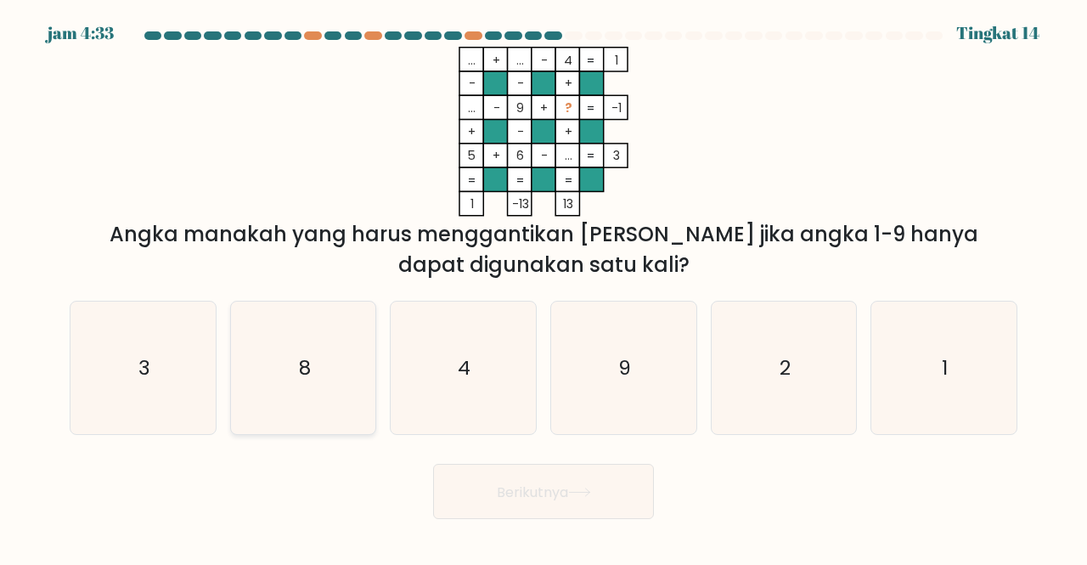
click at [360, 346] on icon "8" at bounding box center [303, 368] width 133 height 133
click at [544, 287] on input "B. 8" at bounding box center [544, 285] width 1 height 4
radio input "true"
click at [895, 342] on icon "1" at bounding box center [944, 368] width 133 height 133
click at [545, 287] on input "F. 1" at bounding box center [544, 285] width 1 height 4
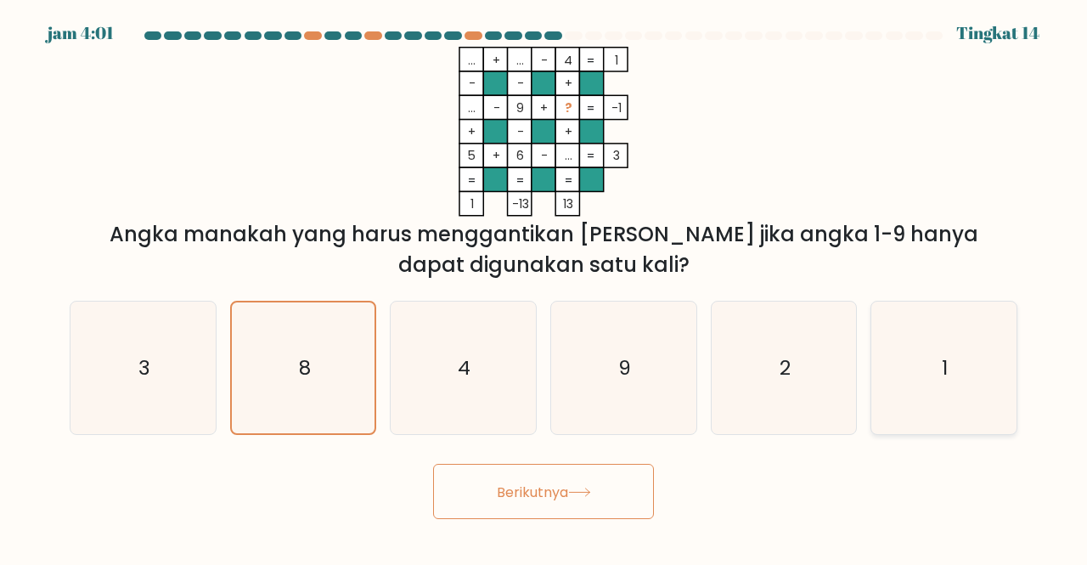
radio input "true"
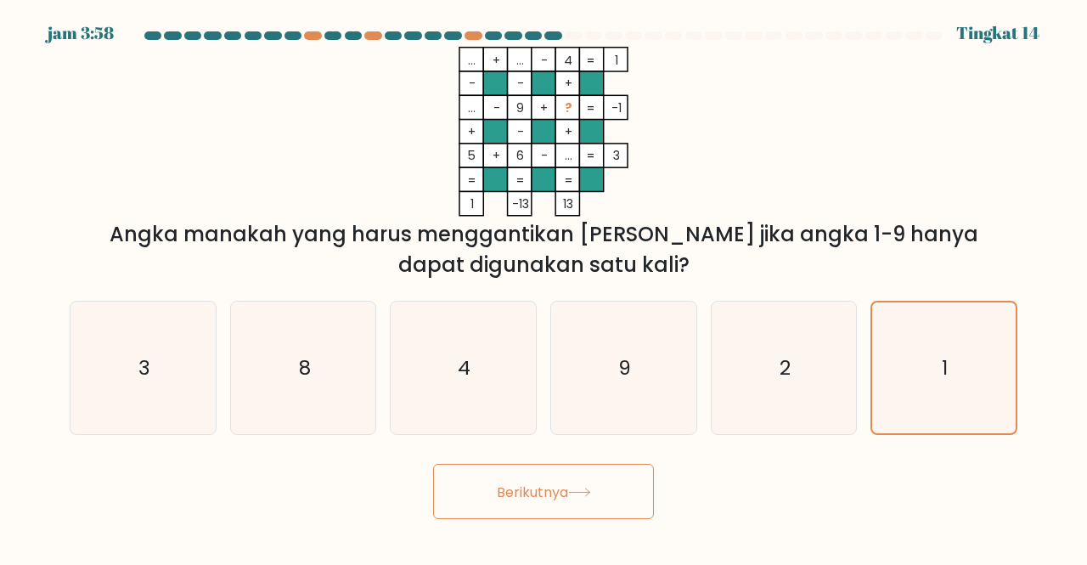
click at [601, 485] on button "Berikutnya" at bounding box center [543, 491] width 221 height 55
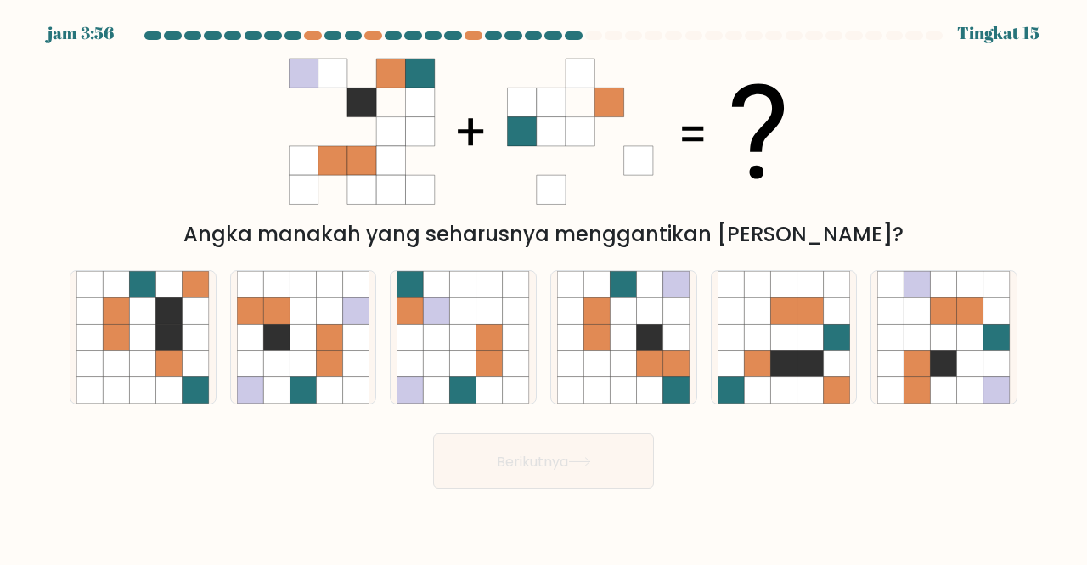
click at [601, 485] on button "Berikutnya" at bounding box center [543, 460] width 221 height 55
click at [325, 370] on icon at bounding box center [330, 364] width 26 height 26
click at [544, 287] on input "B." at bounding box center [544, 285] width 1 height 4
radio input "true"
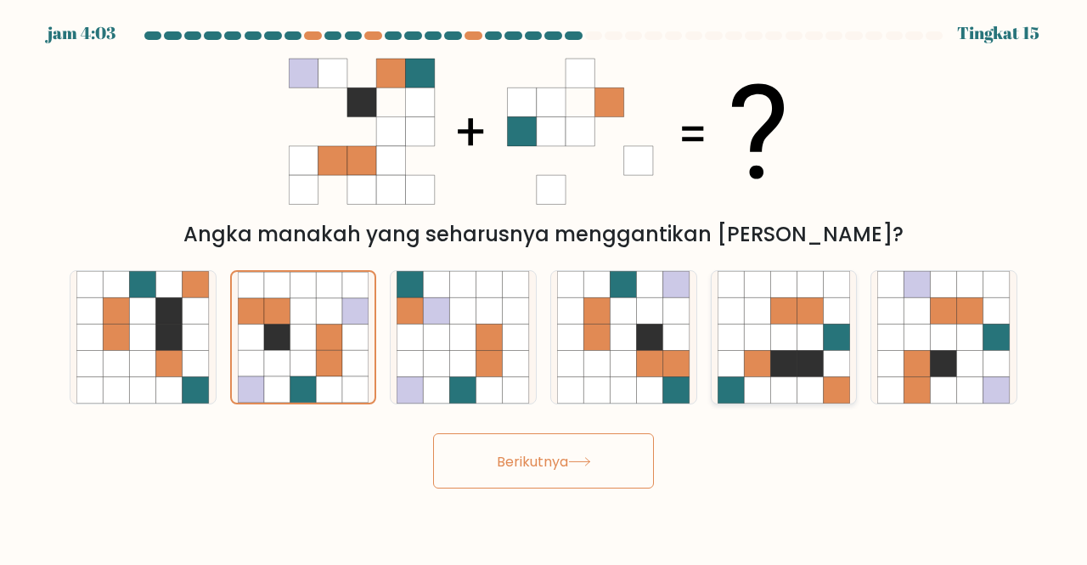
click at [767, 359] on icon at bounding box center [757, 364] width 26 height 26
click at [545, 287] on input "Dan." at bounding box center [544, 285] width 1 height 4
radio input "true"
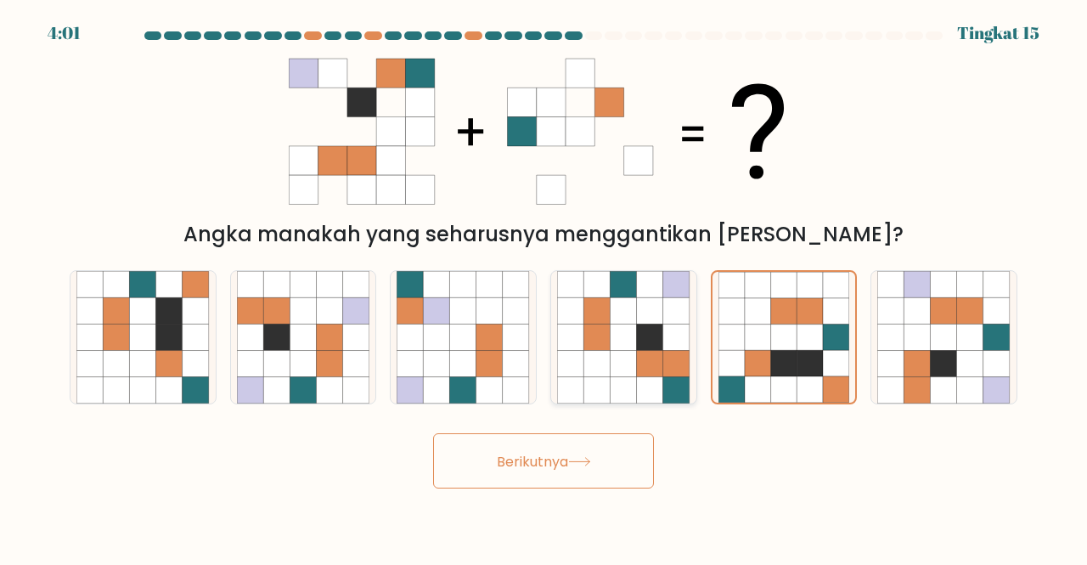
click at [607, 354] on icon at bounding box center [597, 364] width 26 height 26
click at [545, 287] on input "D." at bounding box center [544, 285] width 1 height 4
radio input "true"
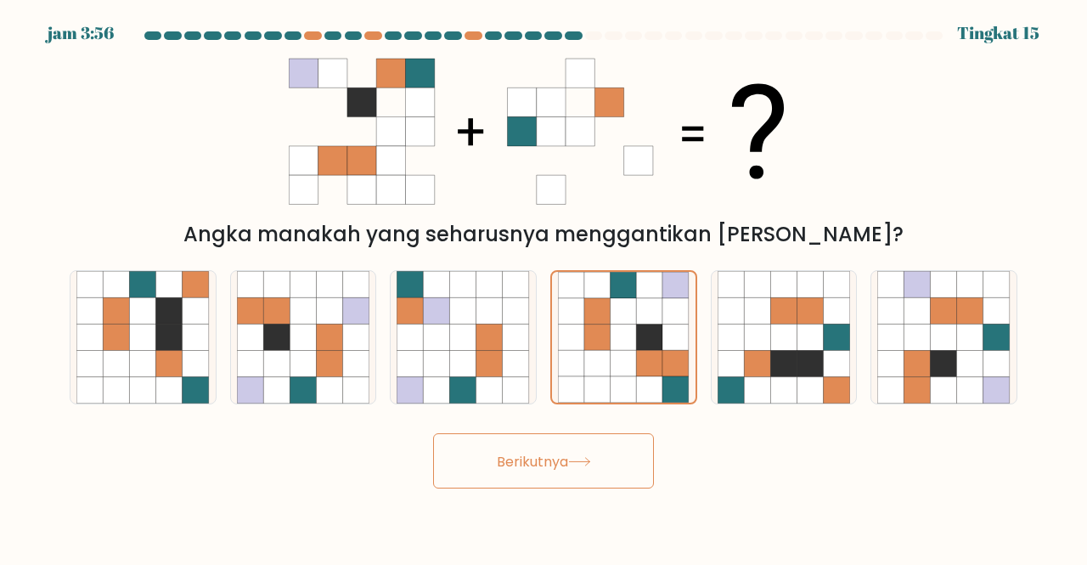
click at [520, 128] on icon at bounding box center [521, 131] width 29 height 29
click at [601, 325] on icon at bounding box center [598, 338] width 26 height 26
click at [545, 287] on input "D." at bounding box center [544, 285] width 1 height 4
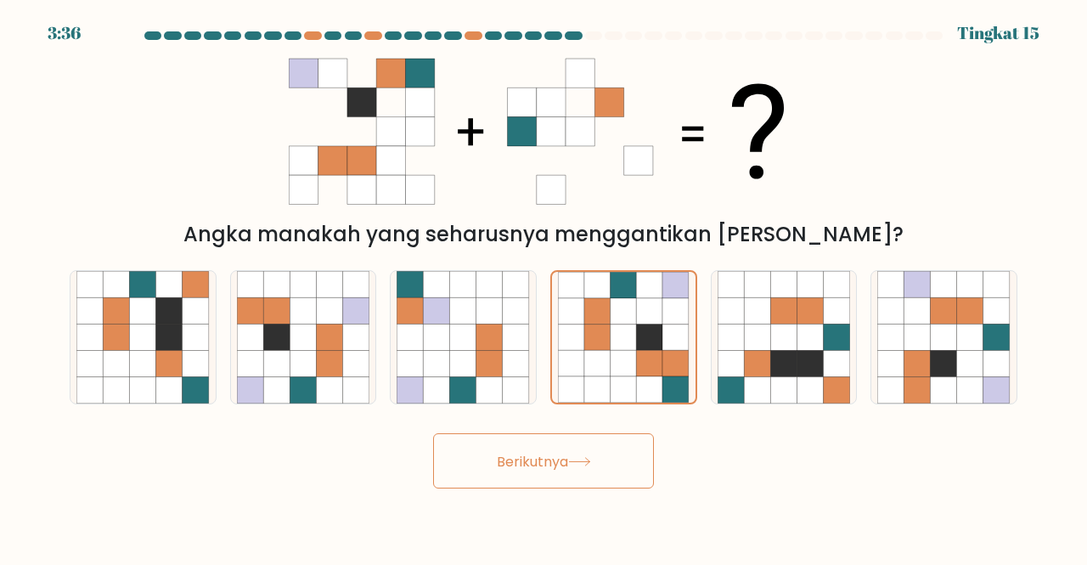
click at [605, 453] on button "Berikutnya" at bounding box center [543, 460] width 221 height 55
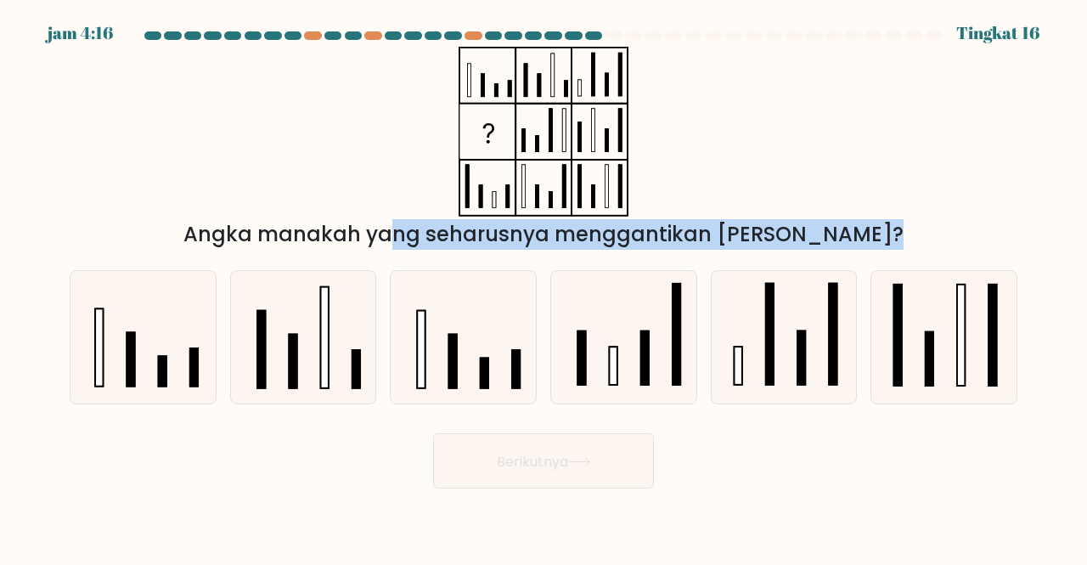
drag, startPoint x: 240, startPoint y: 236, endPoint x: 705, endPoint y: 274, distance: 467.1
click at [705, 274] on form at bounding box center [543, 259] width 1087 height 457
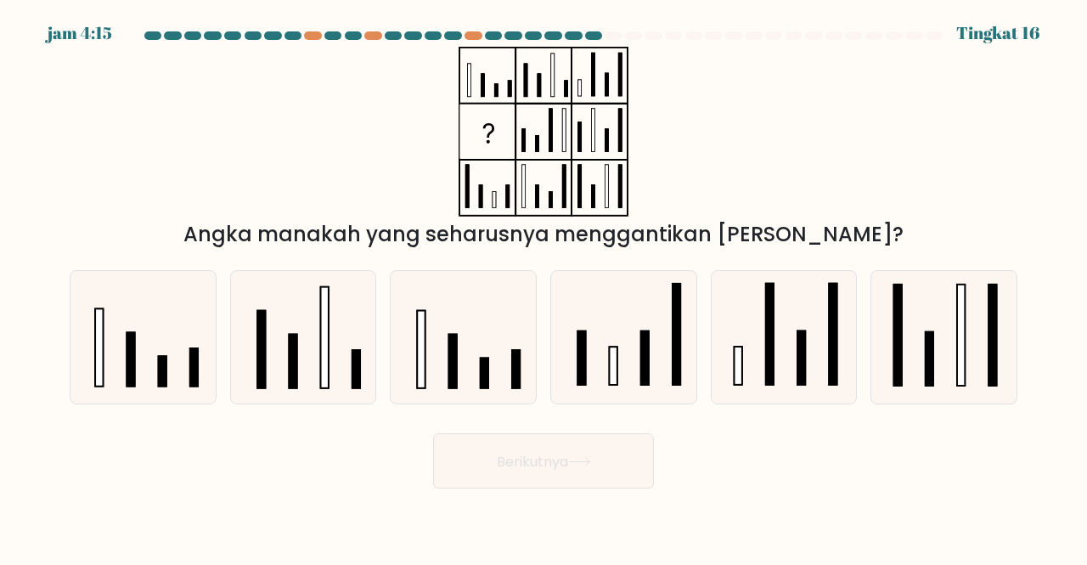
click at [741, 189] on div "Angka manakah yang seharusnya menggantikan tanda tanya?" at bounding box center [543, 148] width 969 height 203
click at [901, 313] on rect at bounding box center [899, 336] width 8 height 102
click at [545, 287] on input "F." at bounding box center [544, 285] width 1 height 4
radio input "true"
click at [330, 329] on icon at bounding box center [303, 337] width 133 height 133
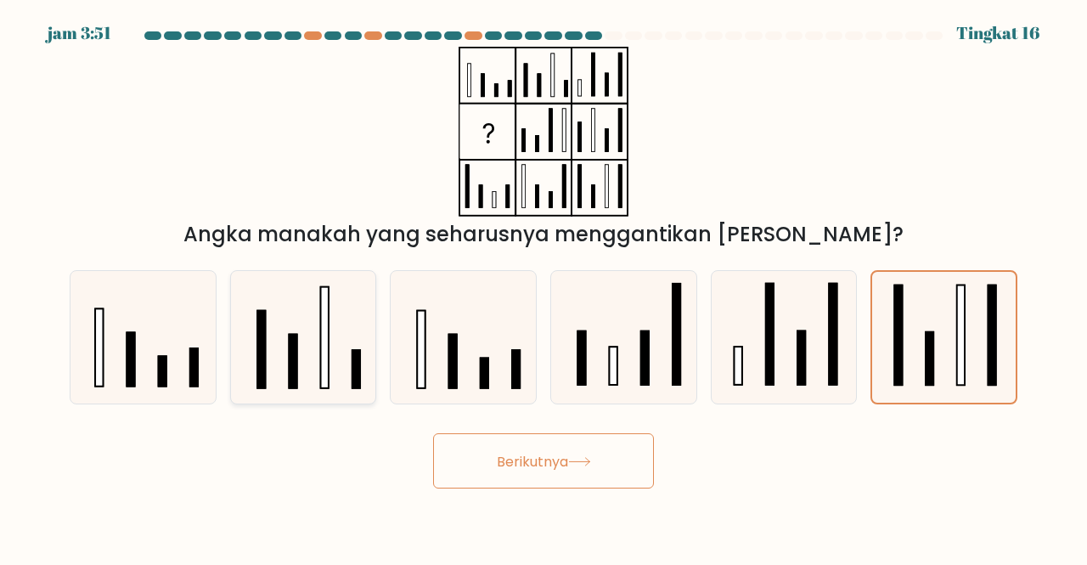
click at [544, 287] on input "B." at bounding box center [544, 285] width 1 height 4
radio input "true"
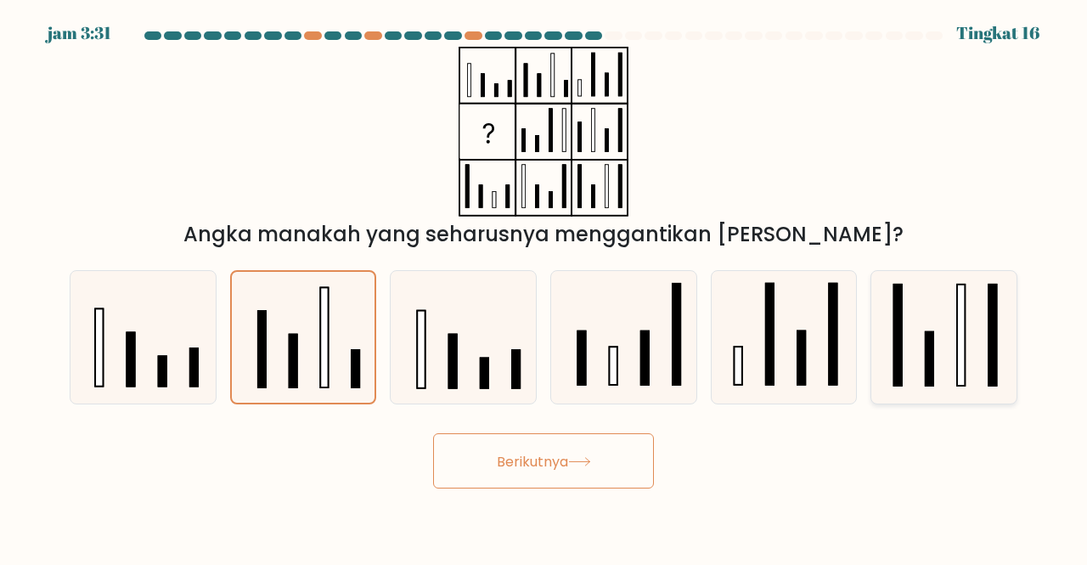
click at [960, 336] on rect at bounding box center [962, 336] width 8 height 102
click at [545, 287] on input "F." at bounding box center [544, 285] width 1 height 4
radio input "true"
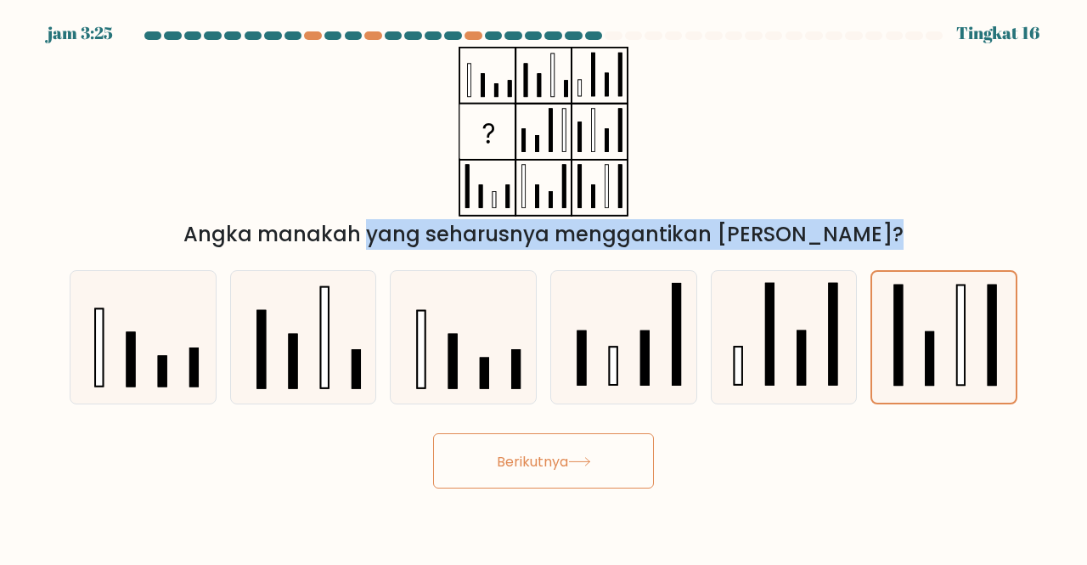
drag, startPoint x: 960, startPoint y: 336, endPoint x: 517, endPoint y: 203, distance: 462.9
click at [517, 203] on form at bounding box center [543, 259] width 1087 height 457
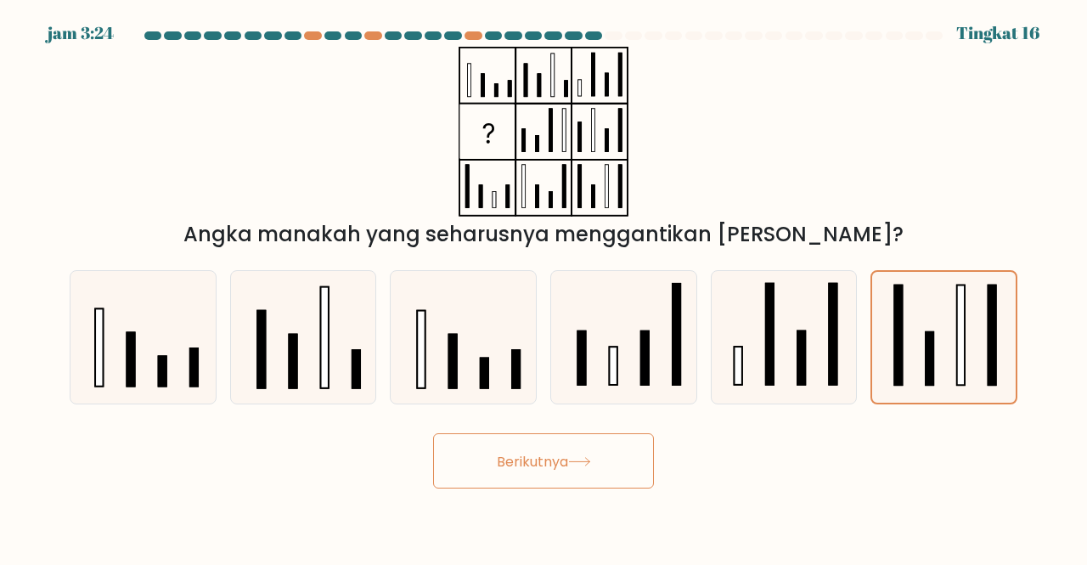
click at [517, 203] on icon at bounding box center [544, 132] width 212 height 170
click at [641, 331] on rect at bounding box center [645, 358] width 8 height 54
click at [545, 287] on input "D." at bounding box center [544, 285] width 1 height 4
radio input "true"
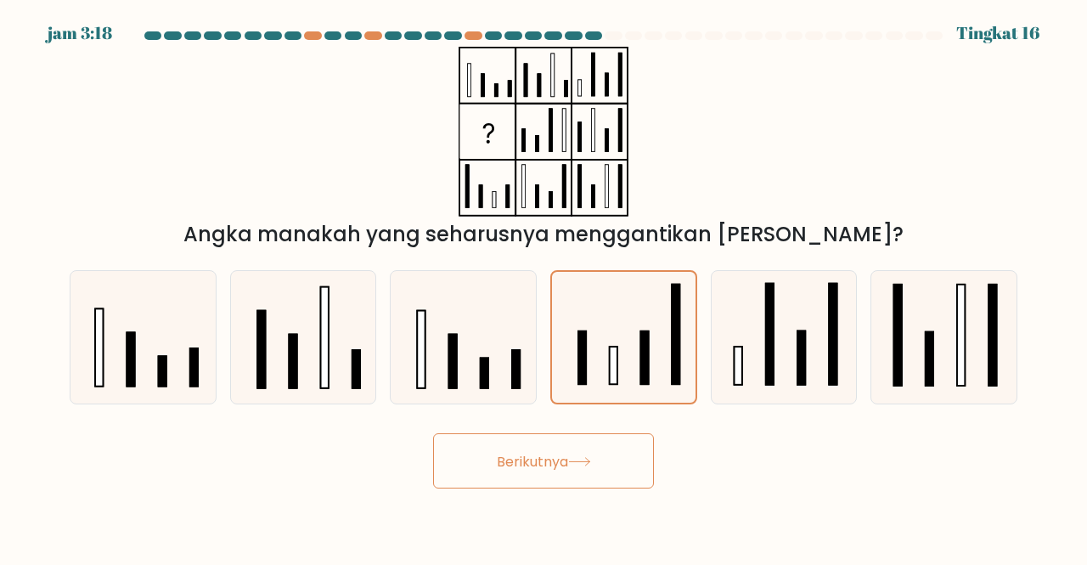
click at [568, 449] on button "Berikutnya" at bounding box center [543, 460] width 221 height 55
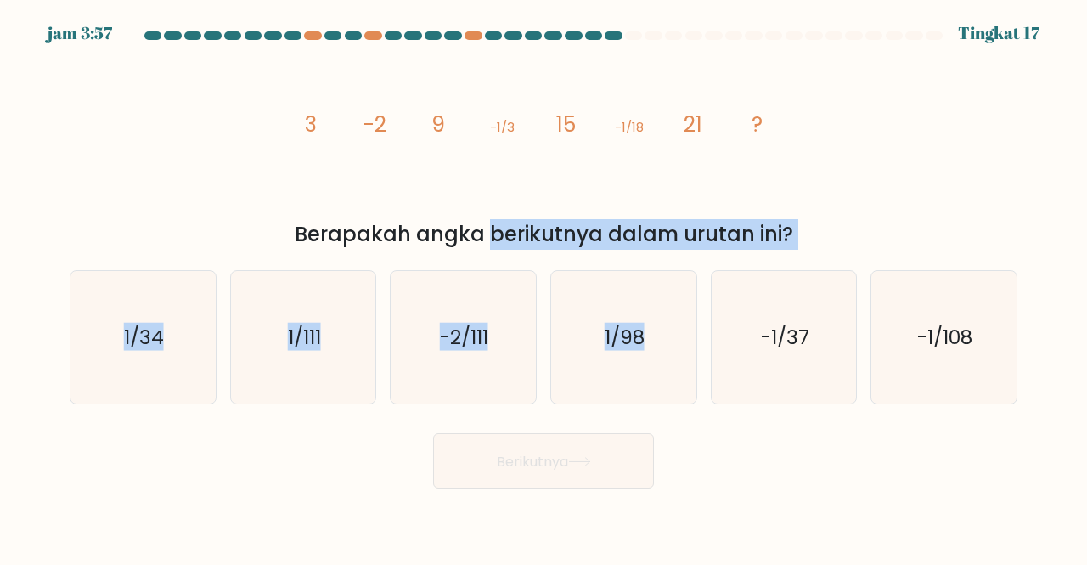
drag, startPoint x: 325, startPoint y: 237, endPoint x: 764, endPoint y: 254, distance: 439.6
click at [764, 254] on form at bounding box center [543, 259] width 1087 height 457
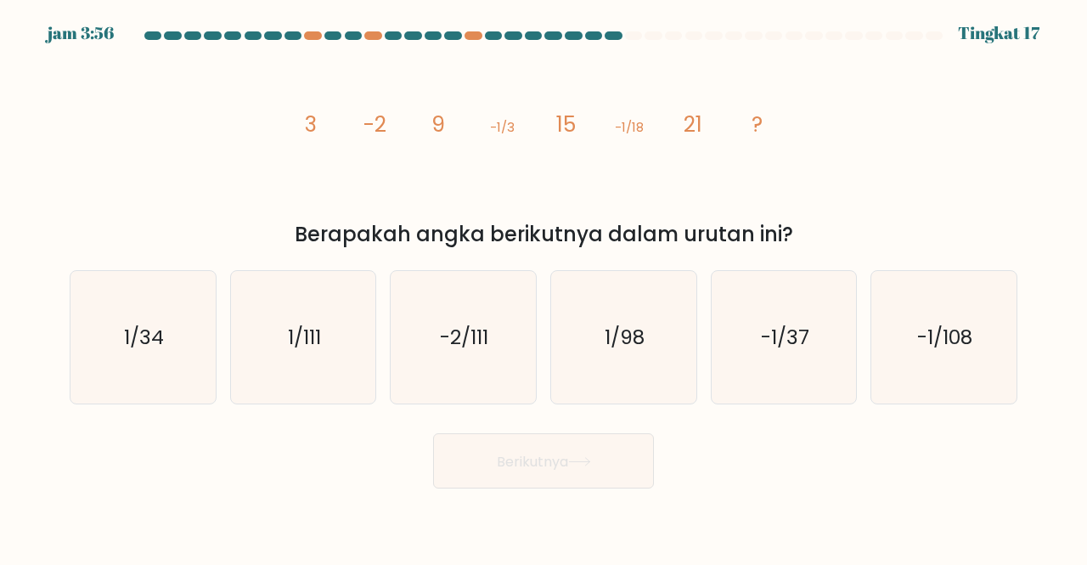
click at [872, 203] on div "image/svg+xml 3 -2 9 -1/3 15 -1/18 21 ? Berapakah angka berikutnya dalam urutan…" at bounding box center [543, 148] width 969 height 203
drag, startPoint x: 496, startPoint y: 123, endPoint x: 524, endPoint y: 119, distance: 28.4
click at [524, 119] on icon "image/svg+xml 3 -2 9 -1/3 15 -1/18 21 ?" at bounding box center [544, 132] width 510 height 170
click at [325, 161] on icon "image/svg+xml 3 -2 9 -1/3 15 -1/18 21 ?" at bounding box center [544, 132] width 510 height 170
click at [137, 358] on icon "1/34" at bounding box center [142, 337] width 133 height 133
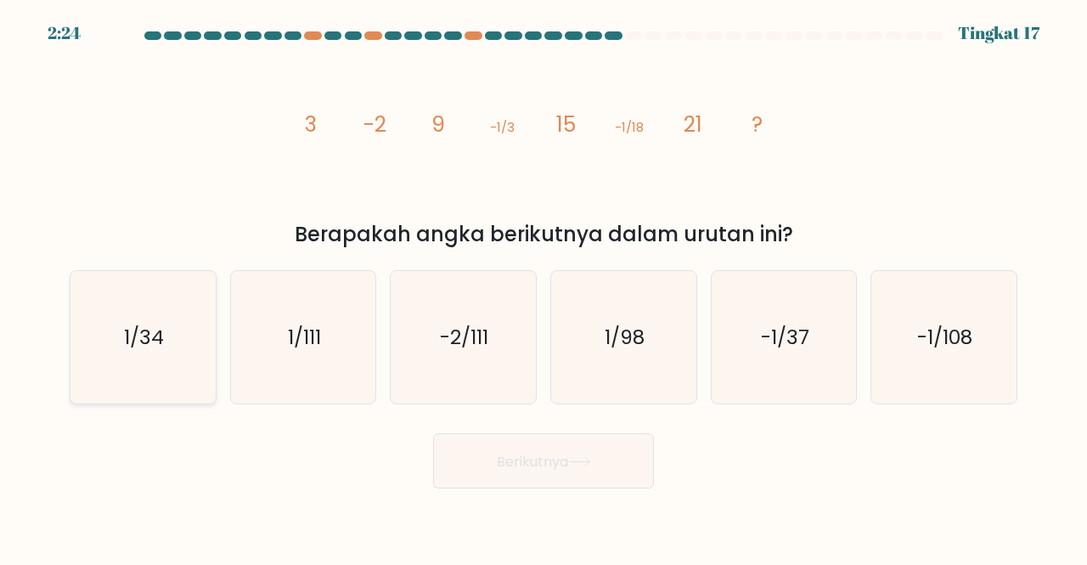
click at [544, 287] on input "A. 1/34" at bounding box center [544, 285] width 1 height 4
radio input "true"
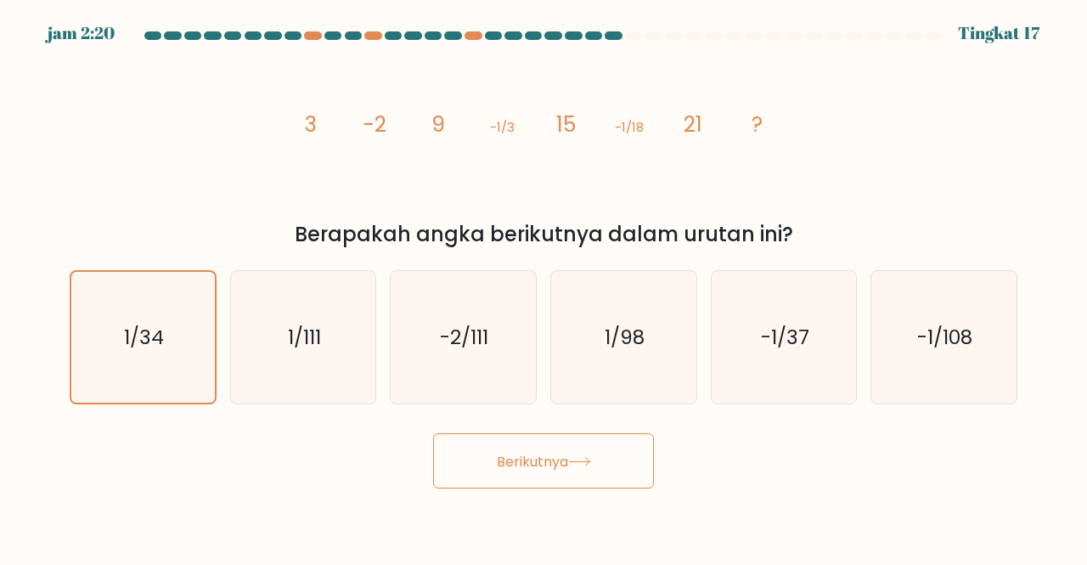
click at [545, 443] on button "Berikutnya" at bounding box center [543, 460] width 221 height 55
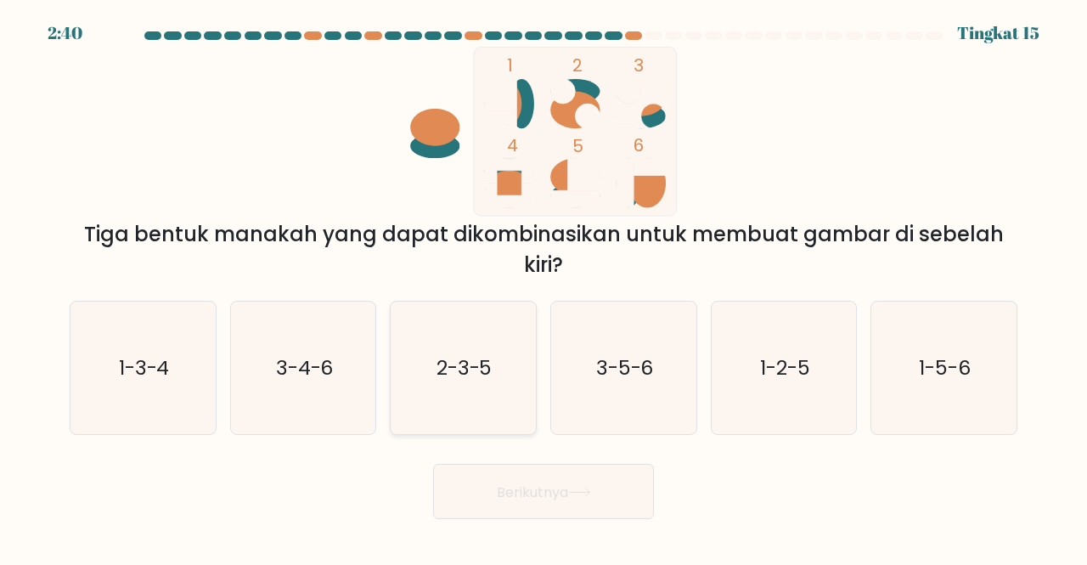
click at [506, 381] on icon "2-3-5" at bounding box center [463, 368] width 133 height 133
click at [544, 287] on input "C. 2-3-5" at bounding box center [544, 285] width 1 height 4
radio input "true"
click at [530, 483] on font "Berikutnya" at bounding box center [532, 492] width 71 height 20
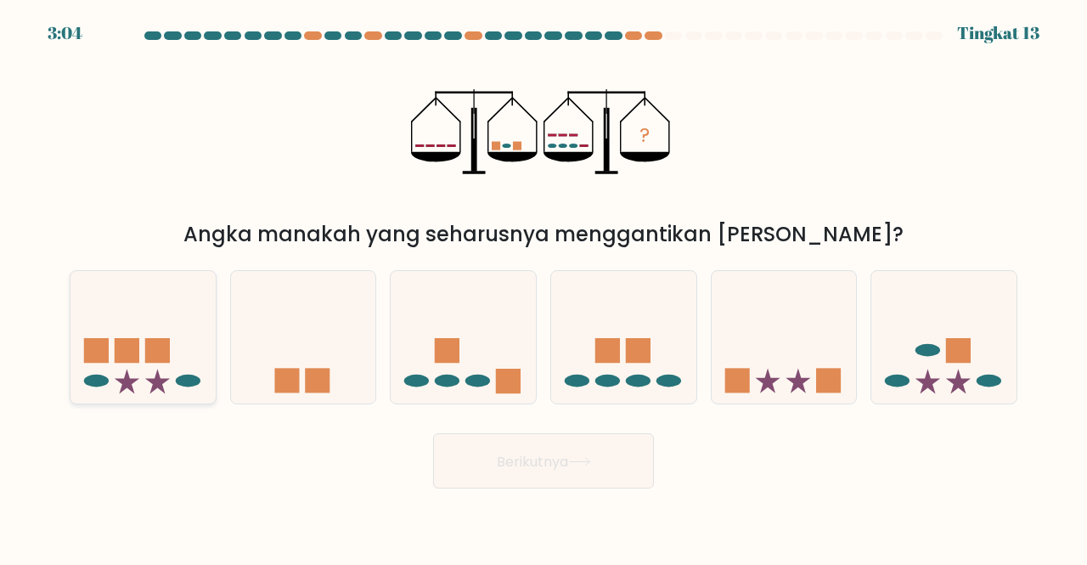
click at [192, 368] on icon at bounding box center [143, 337] width 145 height 120
click at [544, 287] on input "A." at bounding box center [544, 285] width 1 height 4
radio input "true"
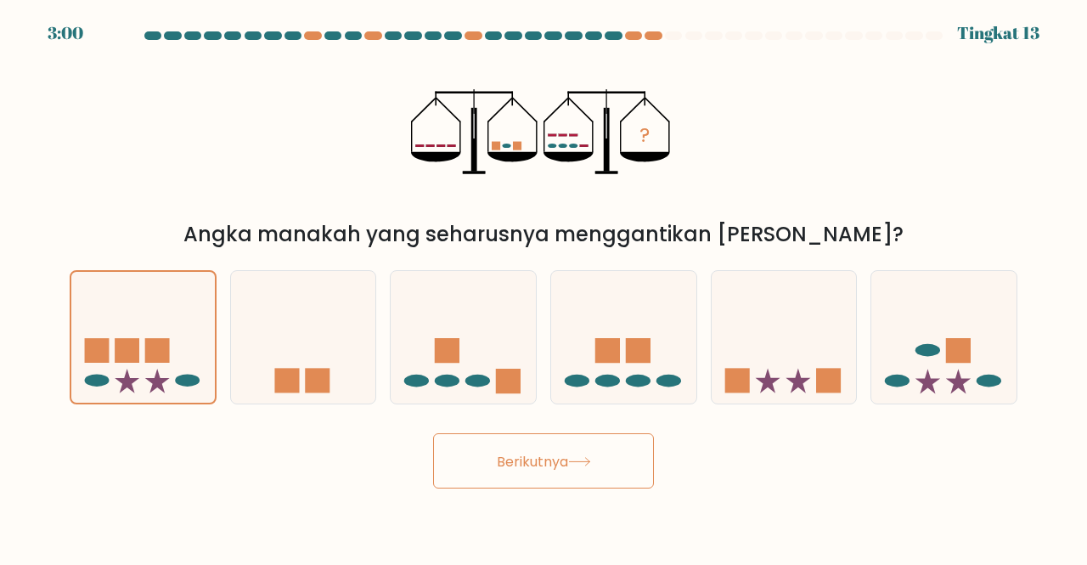
click at [554, 460] on font "Berikutnya" at bounding box center [532, 461] width 71 height 20
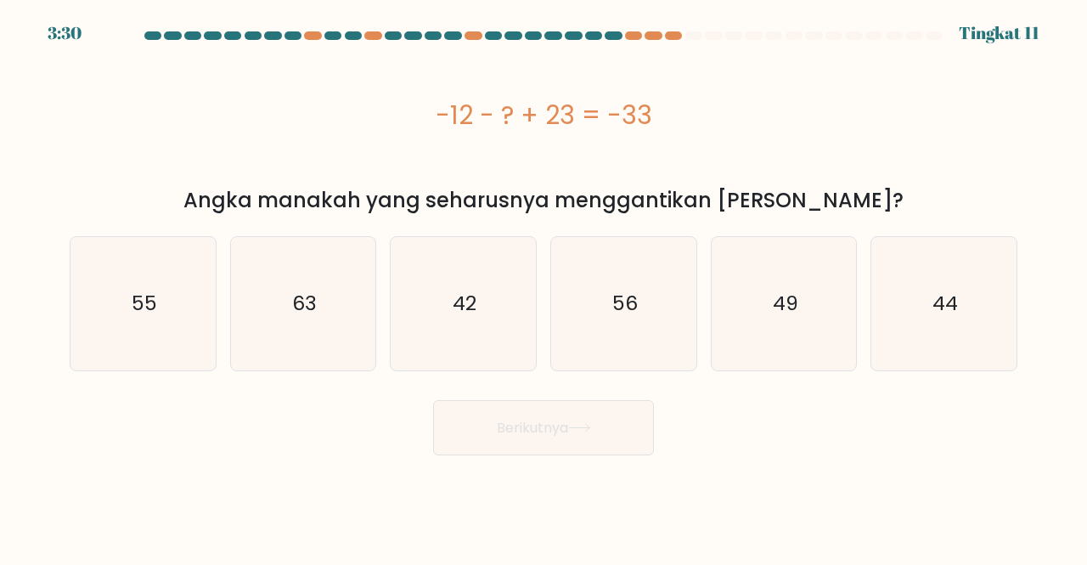
drag, startPoint x: 224, startPoint y: 197, endPoint x: 623, endPoint y: 159, distance: 400.3
click at [623, 159] on div "-12 - ? + 23 = -33 Angka manakah yang seharusnya menggantikan tanda tanya?" at bounding box center [543, 131] width 969 height 169
click at [623, 159] on div "-12 - ? + 23 = -33" at bounding box center [544, 115] width 948 height 136
click at [289, 302] on icon "63" at bounding box center [303, 303] width 133 height 133
click at [544, 287] on input "B. 63" at bounding box center [544, 285] width 1 height 4
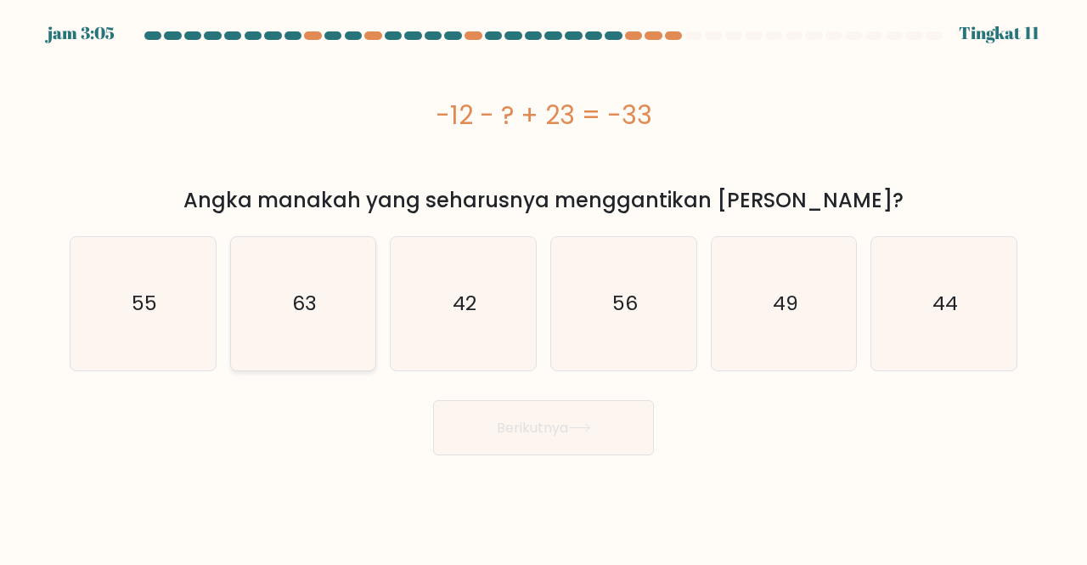
radio input "true"
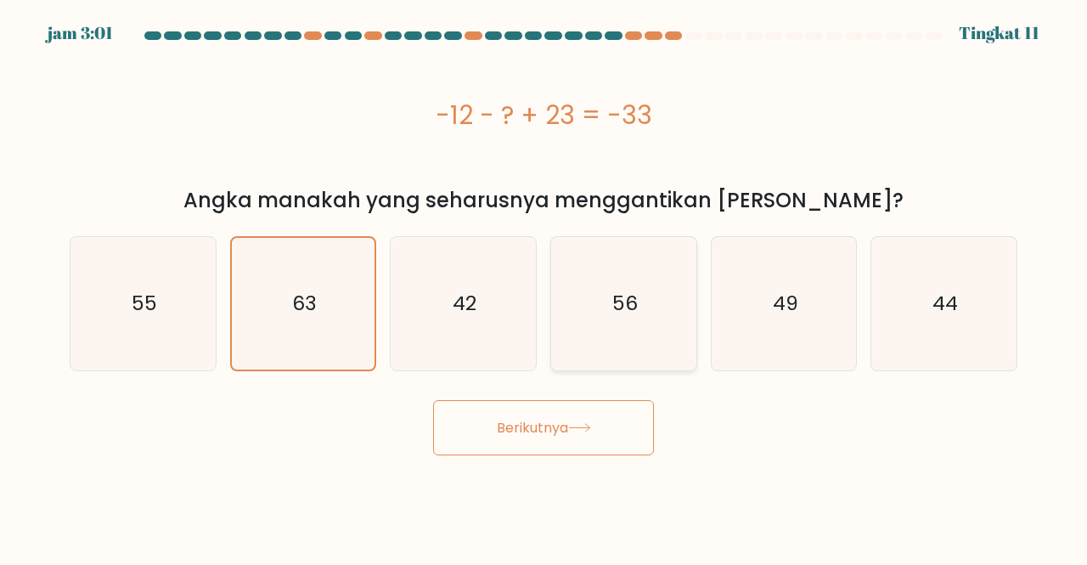
click at [607, 328] on icon "56" at bounding box center [623, 303] width 133 height 133
click at [545, 287] on input "D. 56" at bounding box center [544, 285] width 1 height 4
radio input "true"
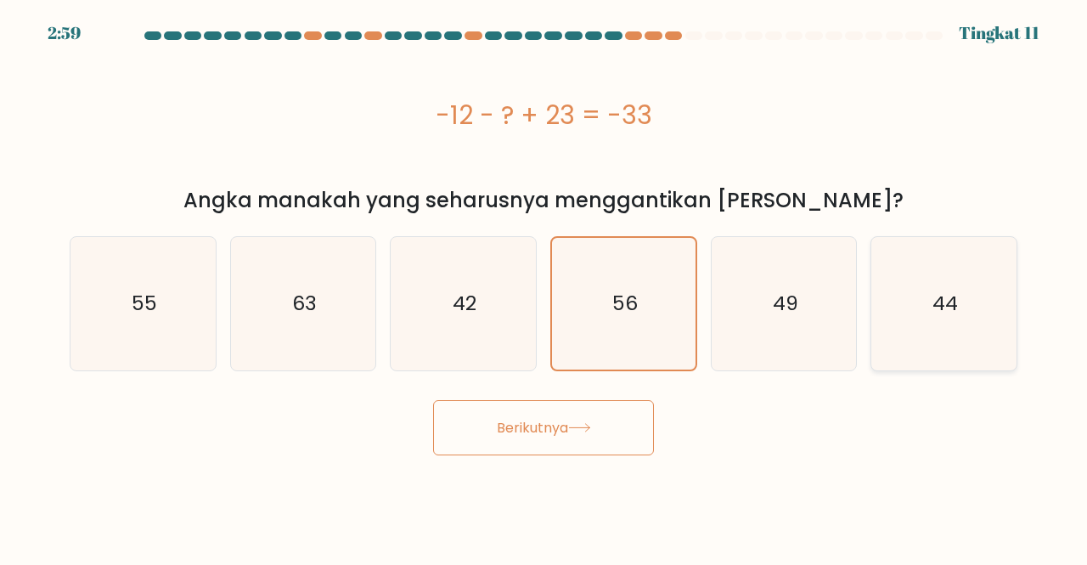
click at [876, 286] on div "44" at bounding box center [944, 303] width 147 height 135
click at [545, 286] on input "F. 44" at bounding box center [544, 285] width 1 height 4
radio input "true"
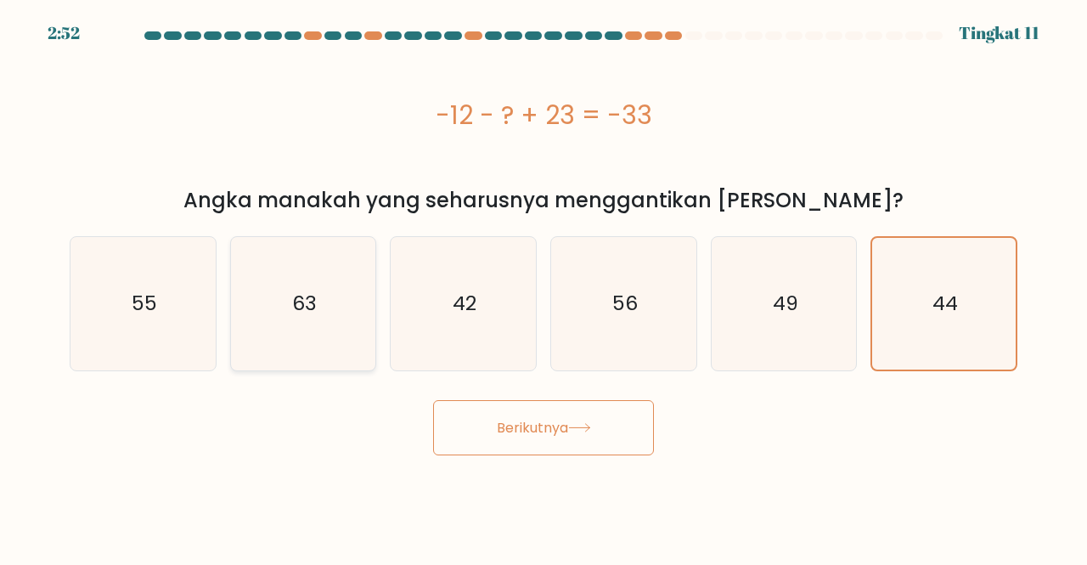
click at [352, 331] on icon "63" at bounding box center [303, 303] width 133 height 133
click at [544, 287] on input "B. 63" at bounding box center [544, 285] width 1 height 4
radio input "true"
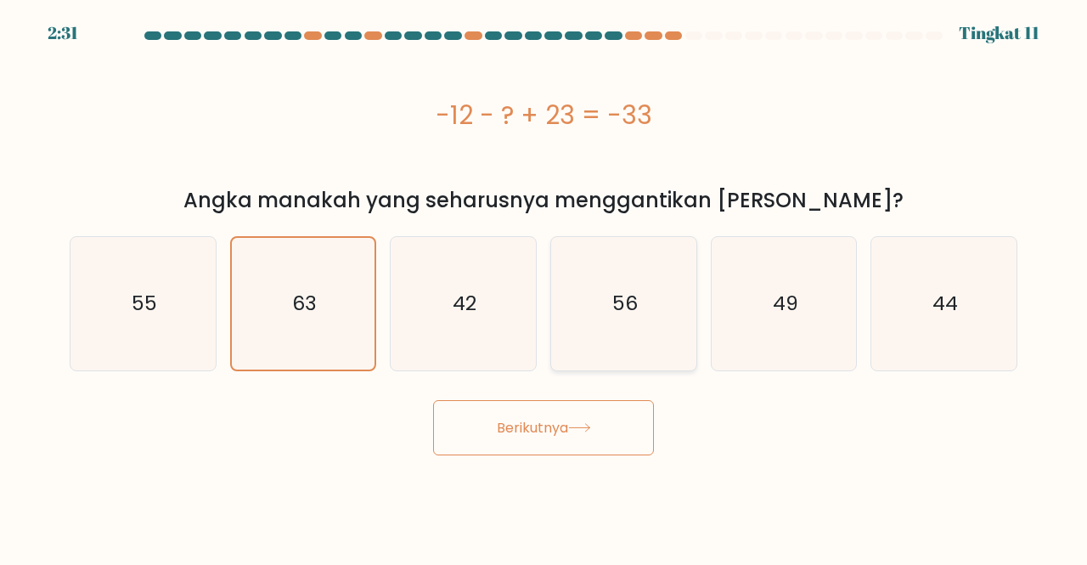
click at [595, 312] on icon "56" at bounding box center [623, 303] width 133 height 133
click at [545, 287] on input "D. 56" at bounding box center [544, 285] width 1 height 4
radio input "true"
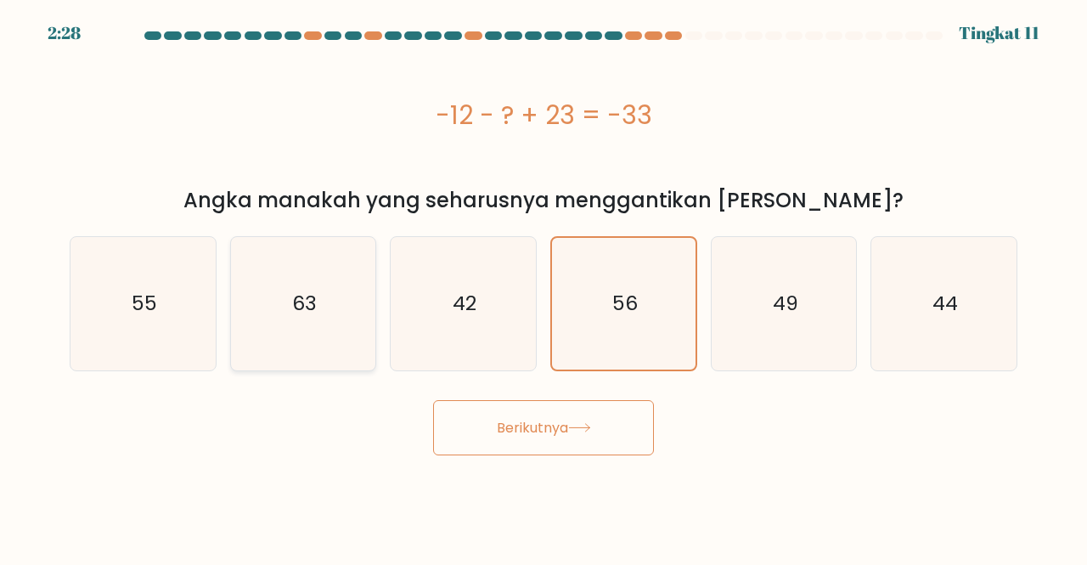
click at [319, 277] on icon "63" at bounding box center [303, 303] width 133 height 133
click at [544, 283] on input "B. 63" at bounding box center [544, 285] width 1 height 4
radio input "true"
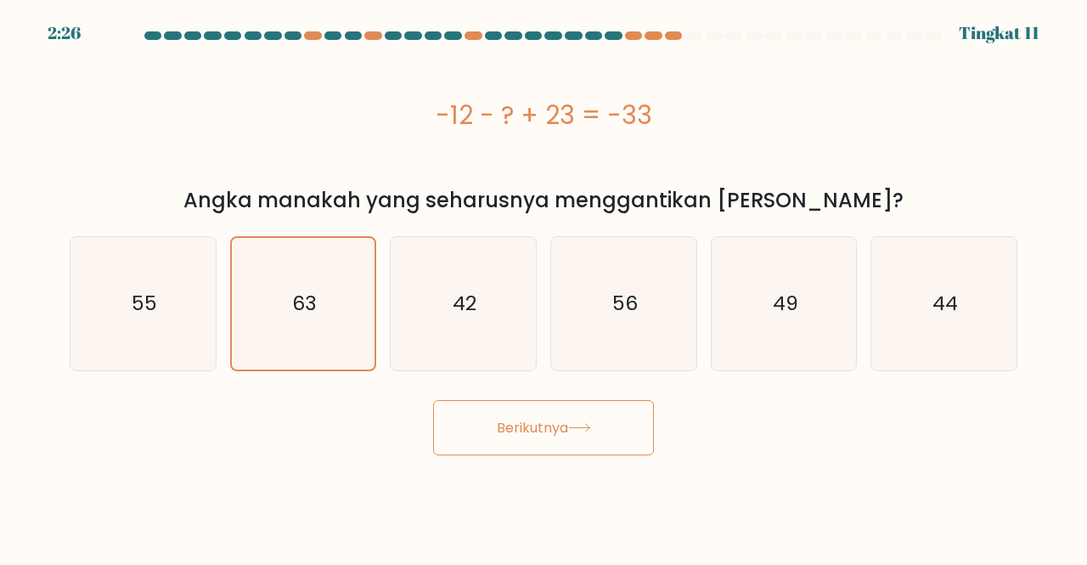
click at [574, 418] on button "Berikutnya" at bounding box center [543, 427] width 221 height 55
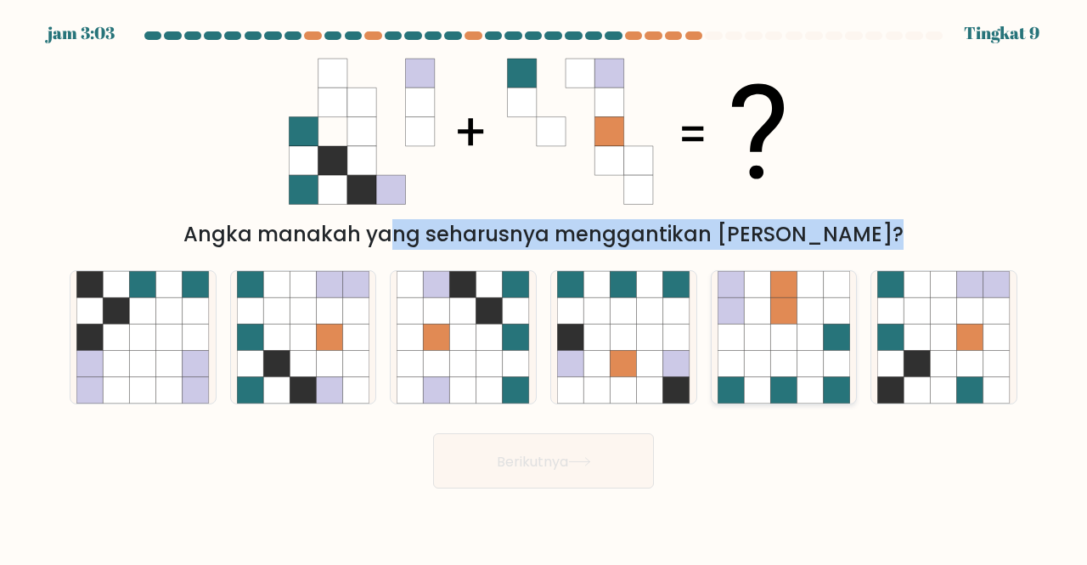
drag, startPoint x: 246, startPoint y: 238, endPoint x: 762, endPoint y: 273, distance: 517.7
click at [762, 273] on form at bounding box center [543, 259] width 1087 height 457
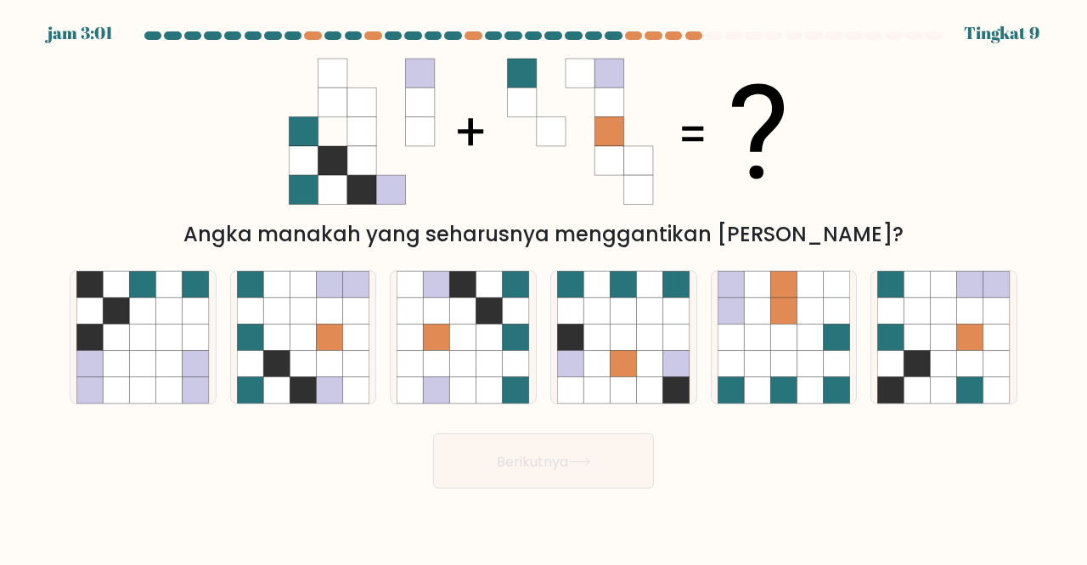
click at [752, 70] on icon at bounding box center [544, 132] width 510 height 170
click at [685, 345] on icon at bounding box center [677, 337] width 26 height 26
click at [545, 287] on input "D." at bounding box center [544, 285] width 1 height 4
radio input "true"
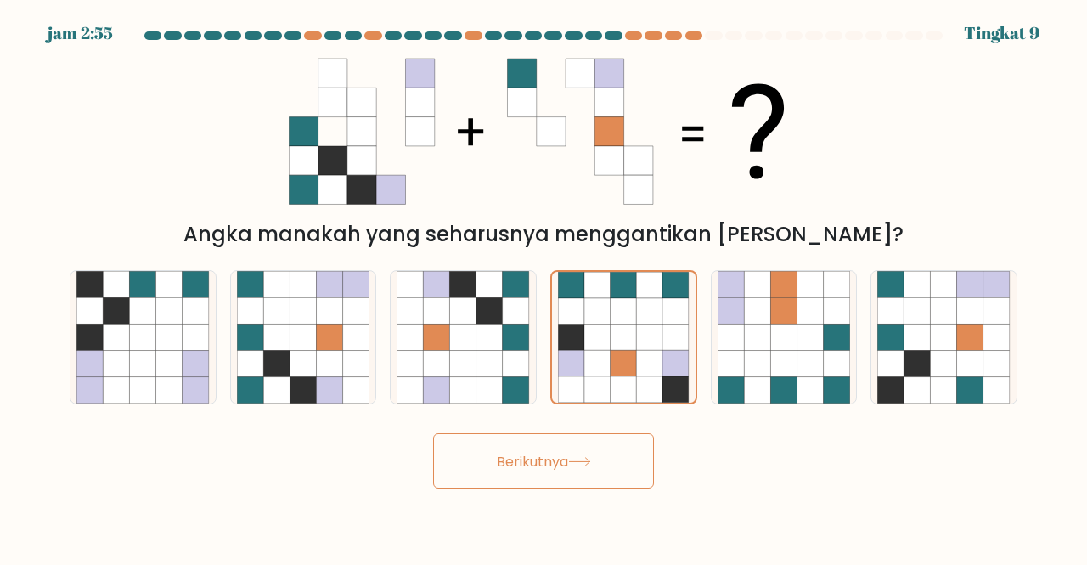
click at [583, 460] on icon at bounding box center [579, 461] width 23 height 9
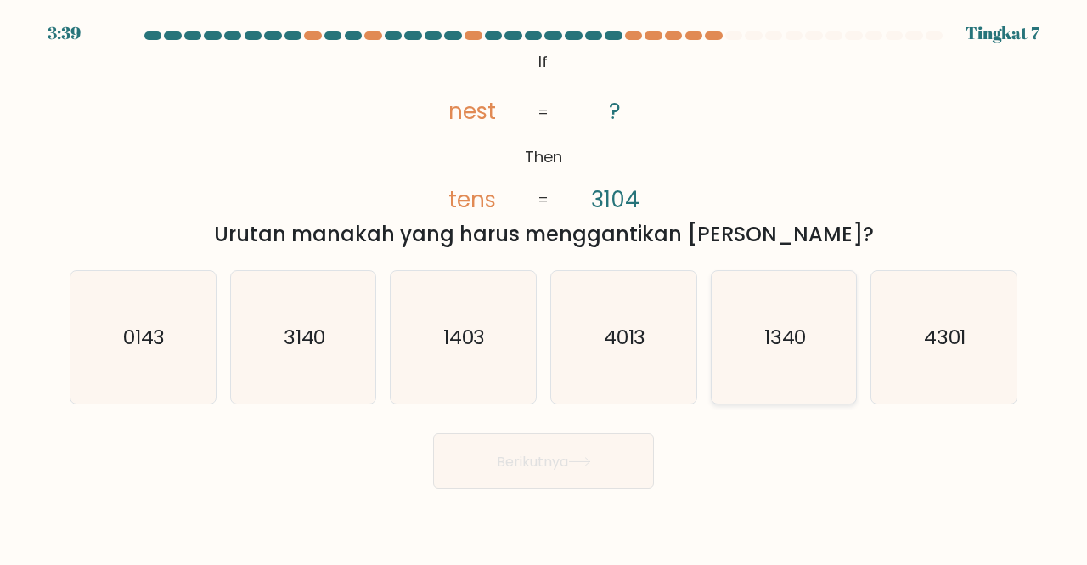
click at [711, 378] on div "1340" at bounding box center [784, 337] width 147 height 135
click at [545, 287] on input "Dan. 1340" at bounding box center [544, 285] width 1 height 4
radio input "true"
click at [594, 454] on button "Berikutnya" at bounding box center [543, 460] width 221 height 55
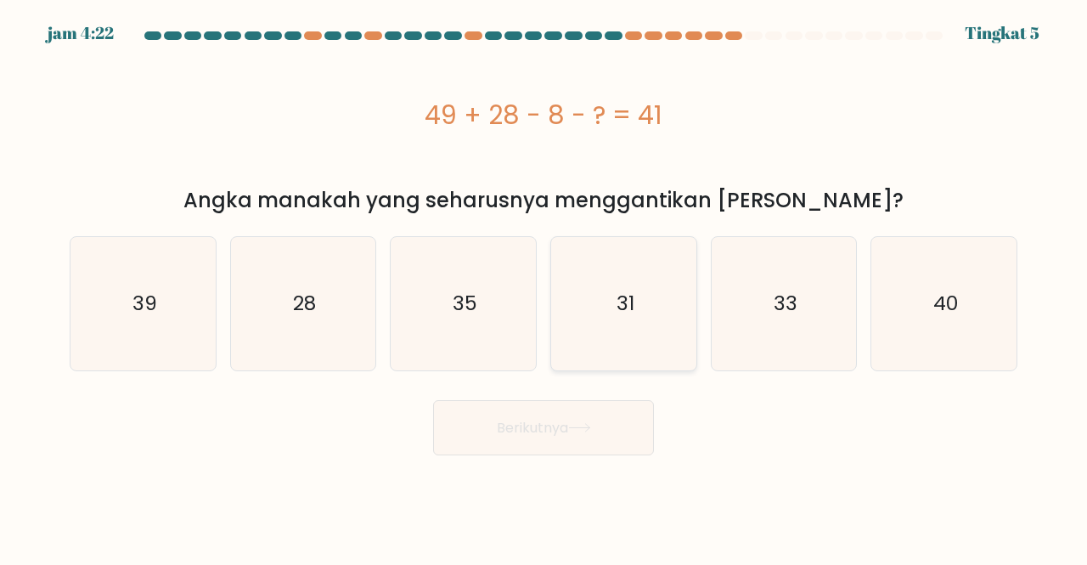
click at [601, 334] on icon "31" at bounding box center [623, 303] width 133 height 133
click at [545, 287] on input "D. 31" at bounding box center [544, 285] width 1 height 4
radio input "true"
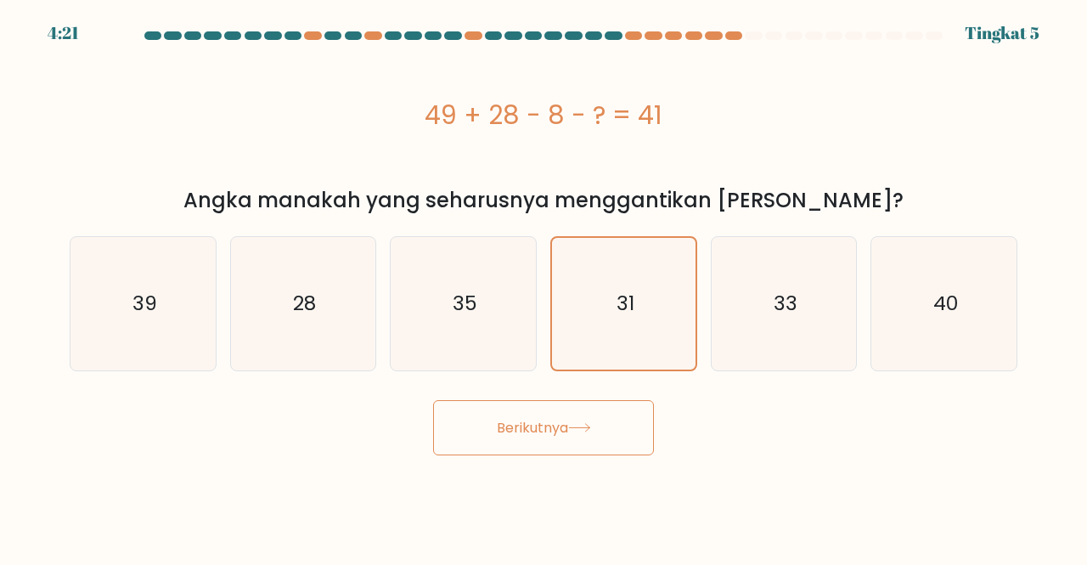
click at [559, 431] on font "Berikutnya" at bounding box center [532, 428] width 71 height 20
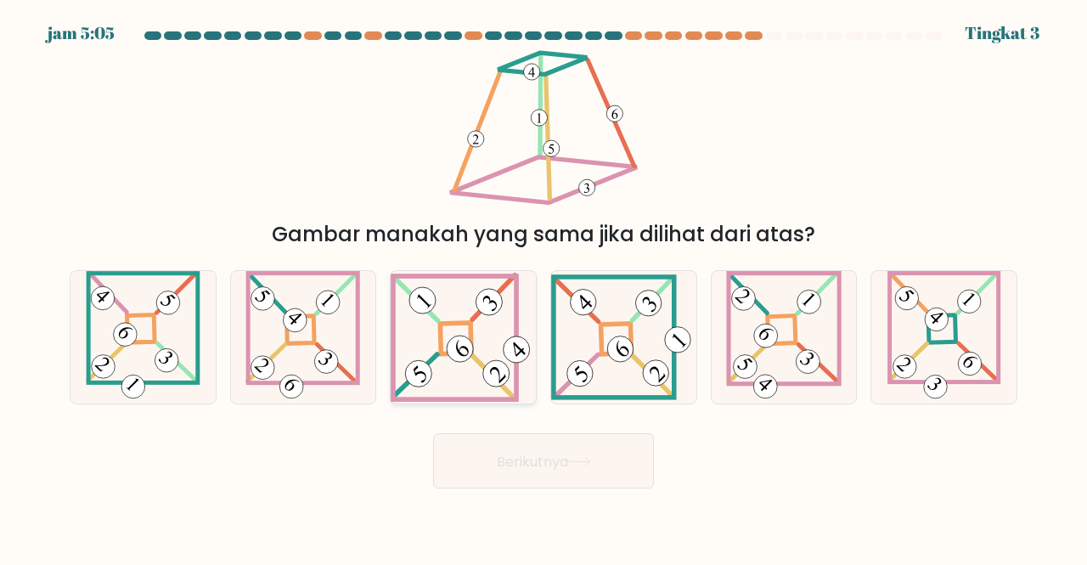
click at [525, 315] on icon at bounding box center [463, 337] width 145 height 129
click at [544, 287] on input "C." at bounding box center [544, 285] width 1 height 4
radio input "true"
click at [548, 455] on font "Berikutnya" at bounding box center [532, 461] width 71 height 20
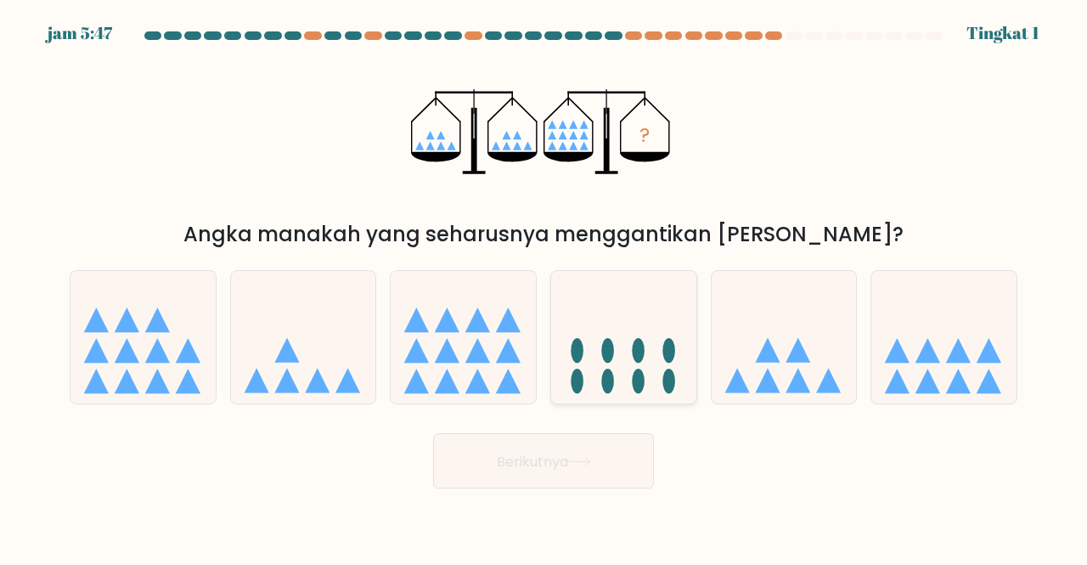
click at [604, 356] on ellipse at bounding box center [608, 350] width 13 height 25
click at [545, 287] on input "D." at bounding box center [544, 285] width 1 height 4
radio input "true"
click at [573, 461] on icon at bounding box center [579, 461] width 23 height 9
